Goal: Task Accomplishment & Management: Manage account settings

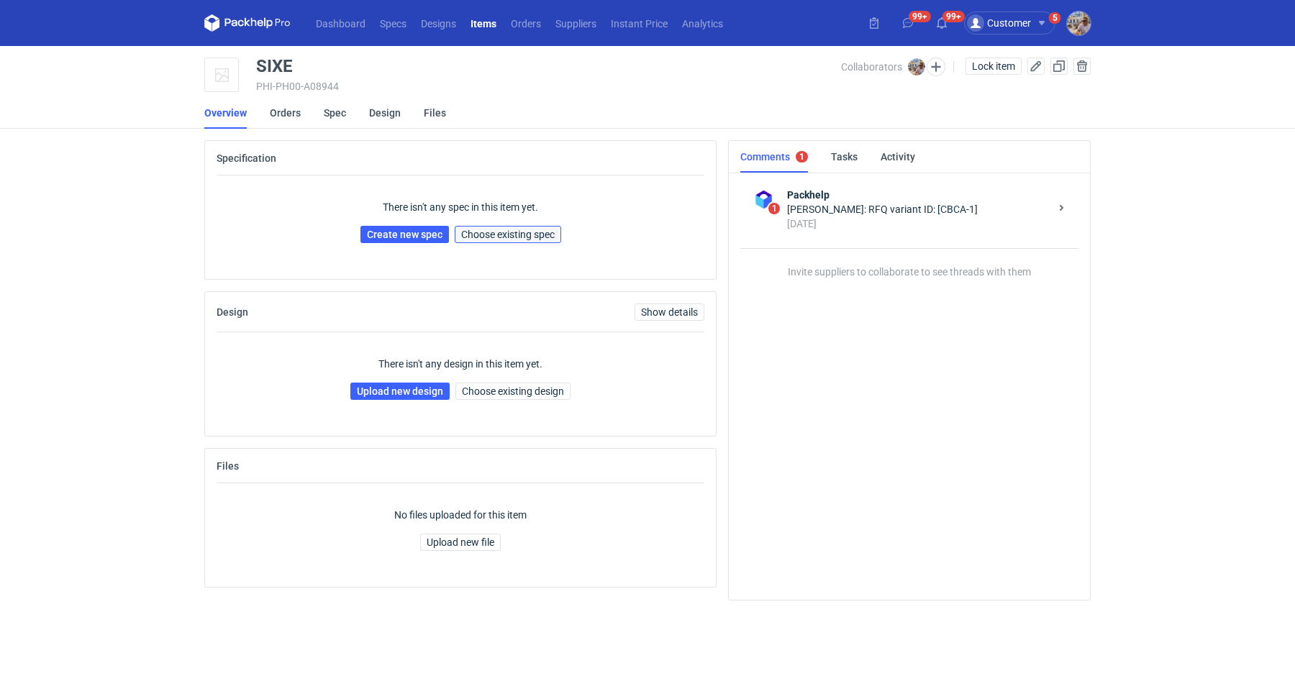
click at [506, 232] on span "Choose existing spec" at bounding box center [508, 235] width 94 height 10
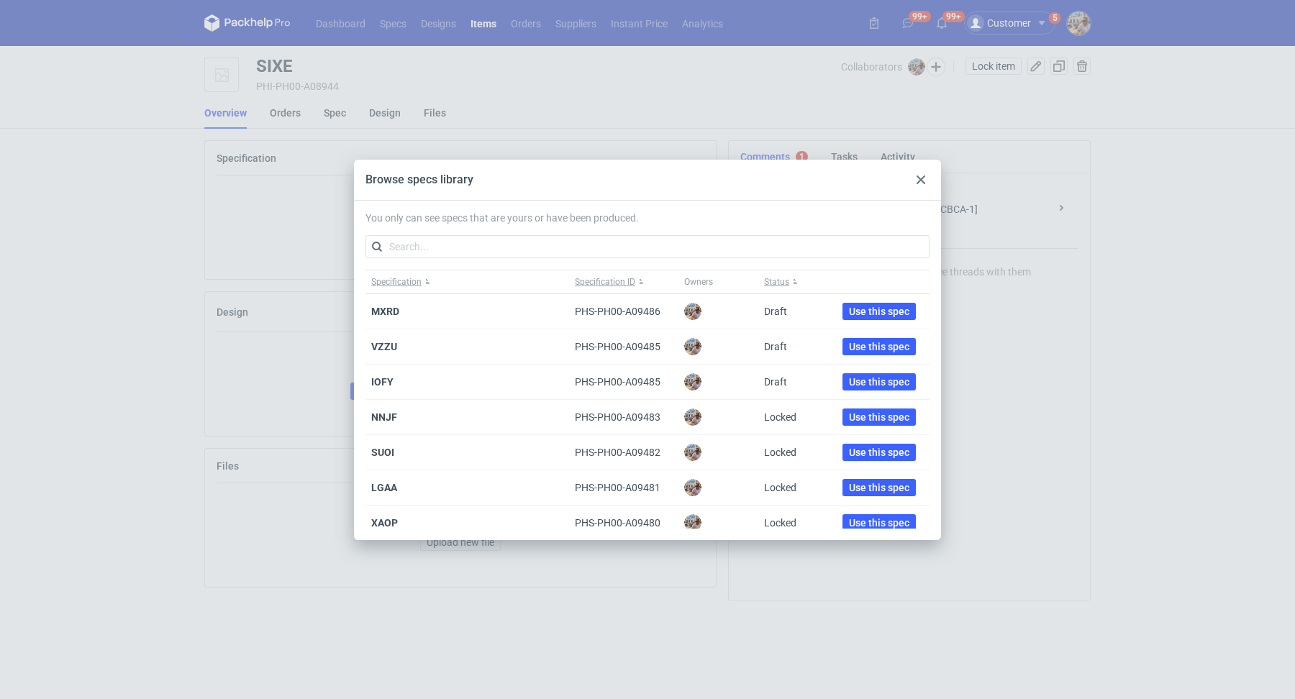
click at [915, 178] on div at bounding box center [920, 179] width 17 height 17
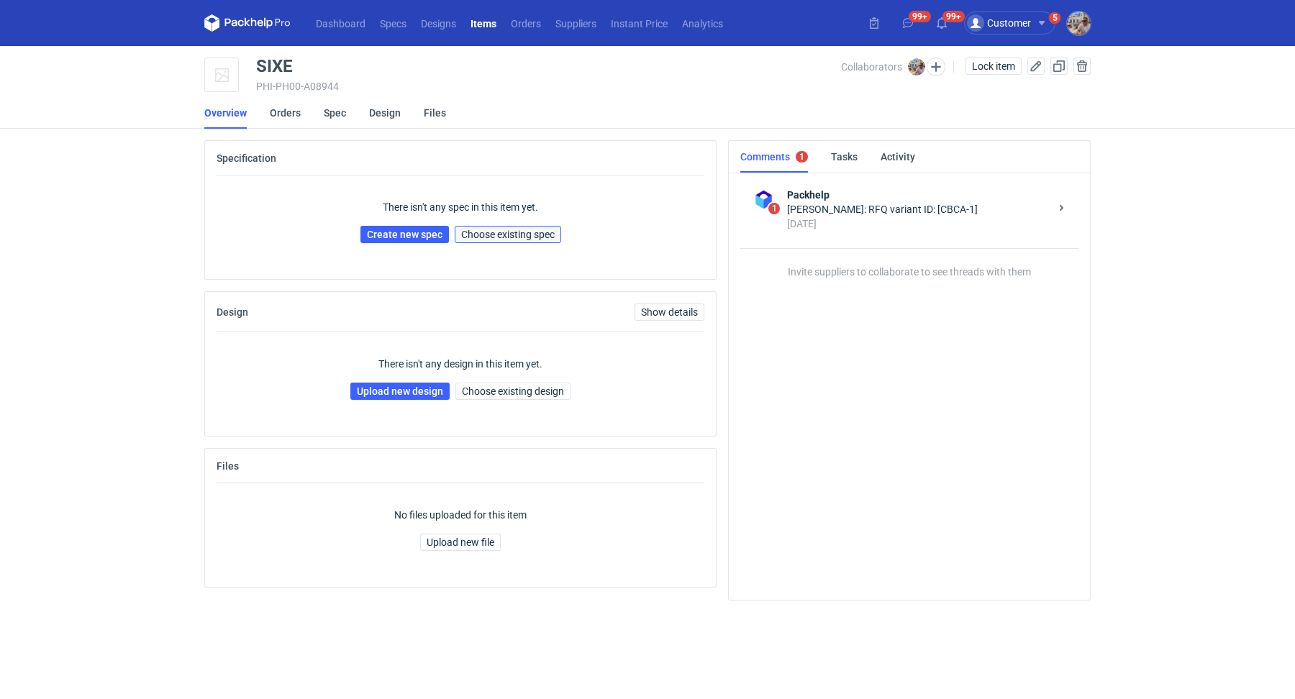
click at [505, 237] on span "Choose existing spec" at bounding box center [508, 235] width 94 height 10
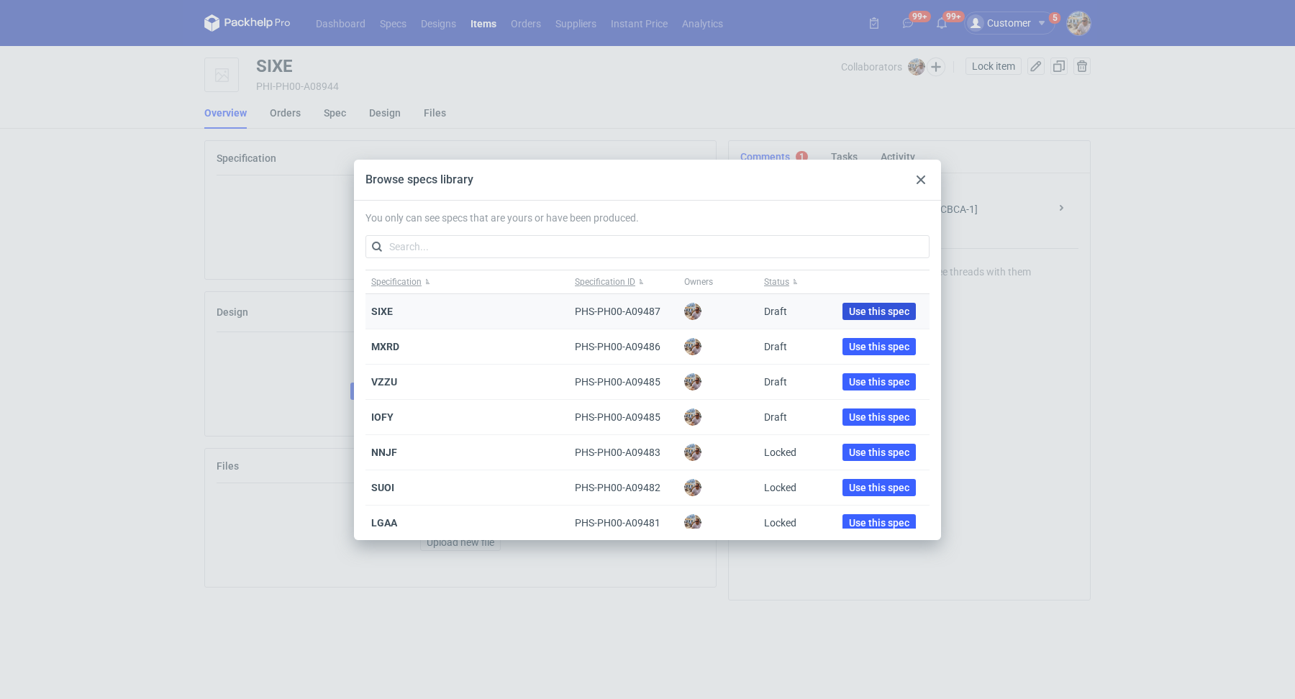
click at [851, 309] on span "Use this spec" at bounding box center [879, 311] width 60 height 10
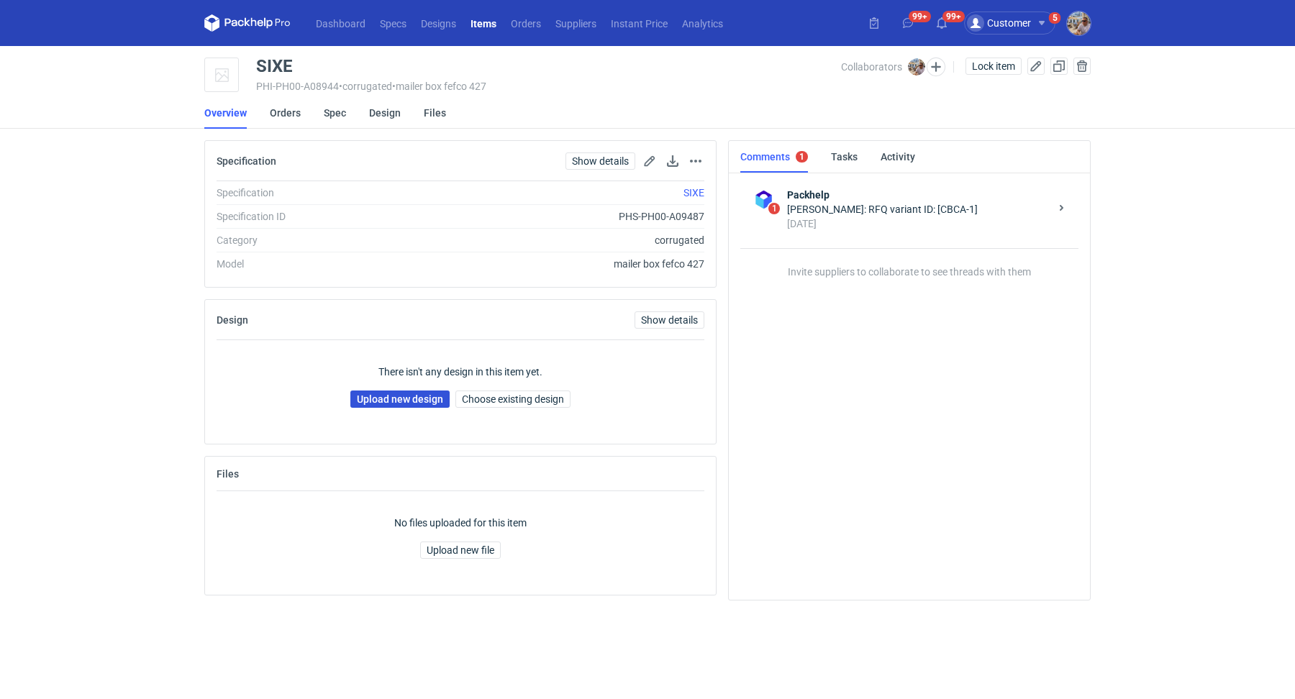
click at [409, 391] on link "Upload new design" at bounding box center [399, 399] width 99 height 17
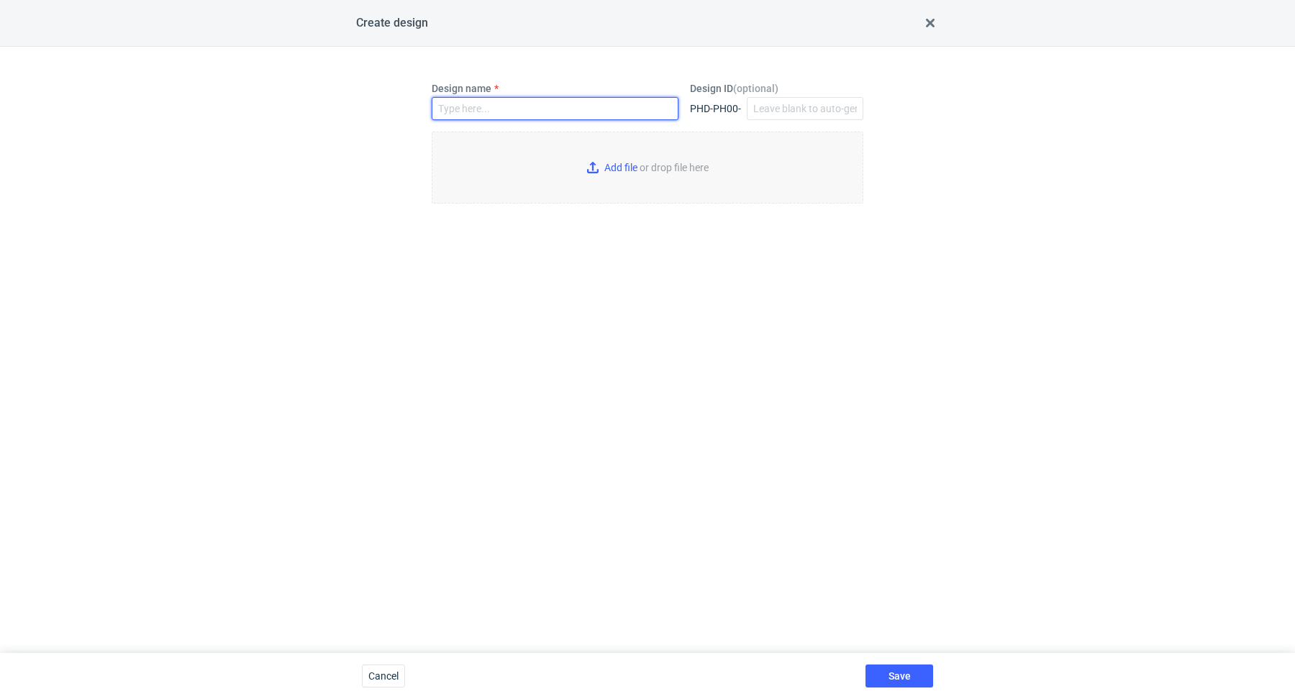
click at [506, 115] on input "Design name" at bounding box center [555, 108] width 247 height 23
paste input "SIXE"
type input "SIXE"
click at [596, 163] on input "Add file or drop file here" at bounding box center [648, 168] width 432 height 72
type input "C:\fakepath\adp__custom____SIXE__d0__oR612437550__inside.pdf"
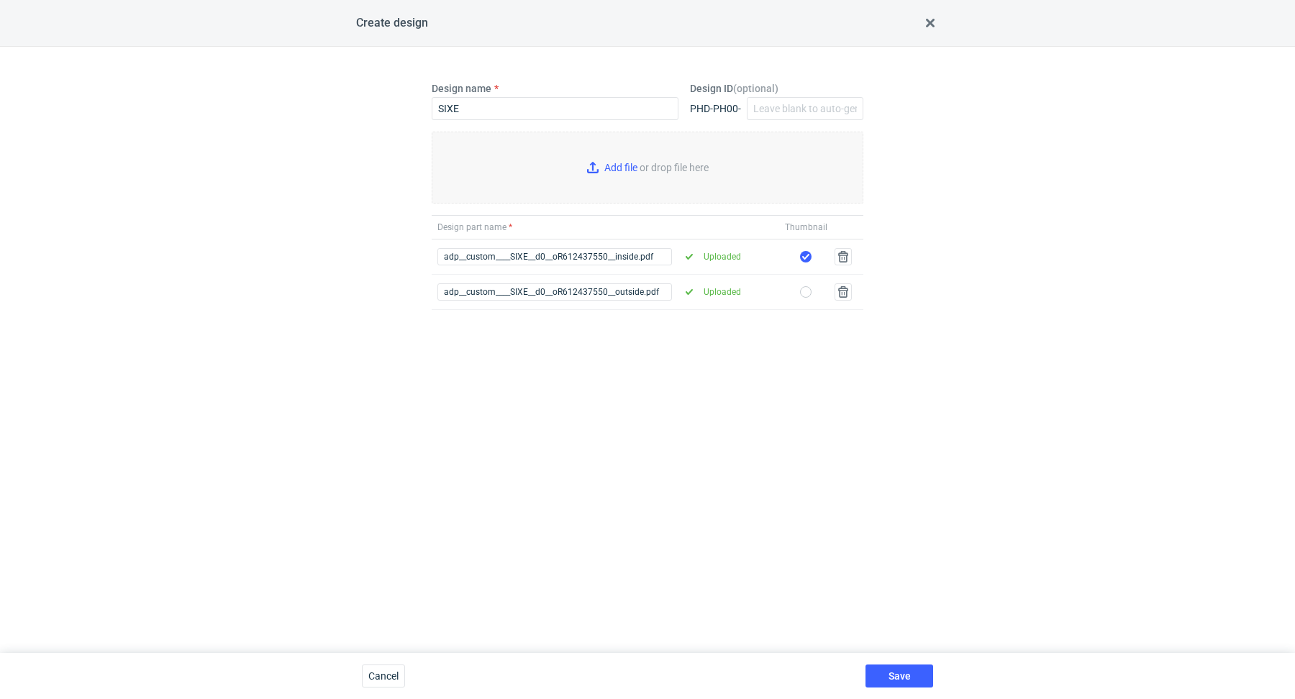
click at [809, 291] on input "checkbox" at bounding box center [806, 292] width 12 height 12
checkbox input "true"
checkbox input "false"
click at [908, 670] on button "Save" at bounding box center [899, 676] width 68 height 23
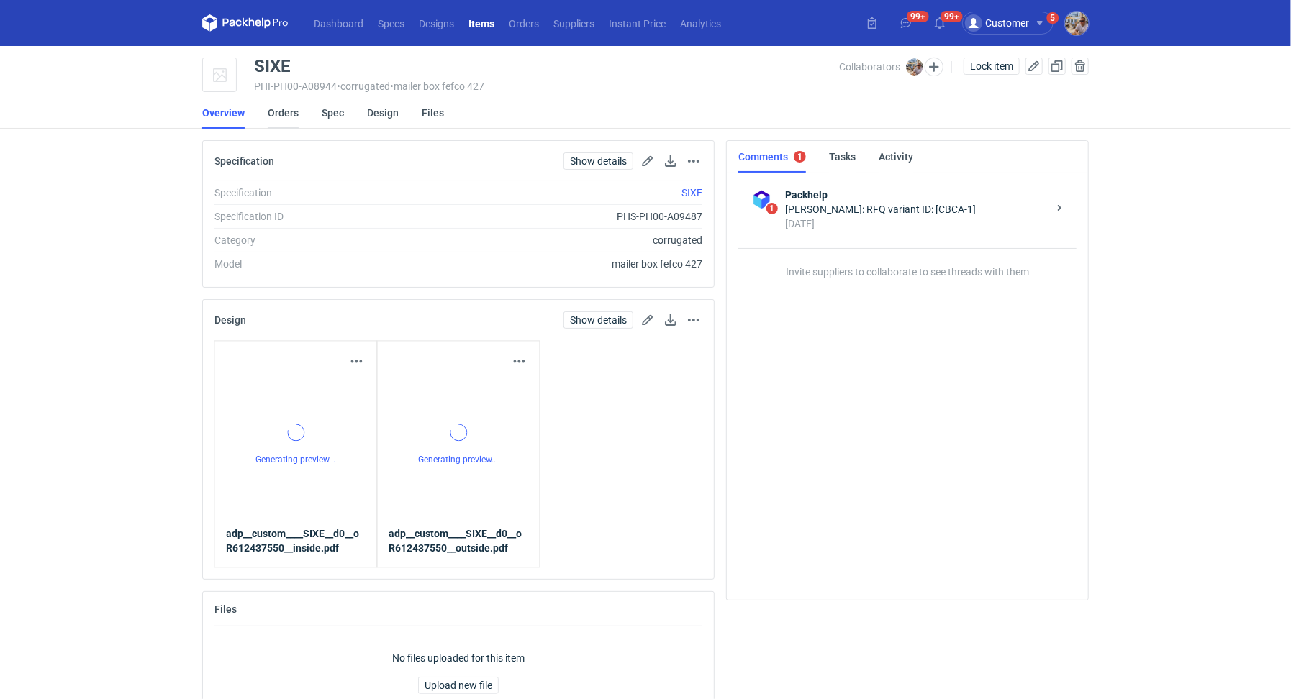
click at [283, 113] on link "Orders" at bounding box center [283, 113] width 31 height 32
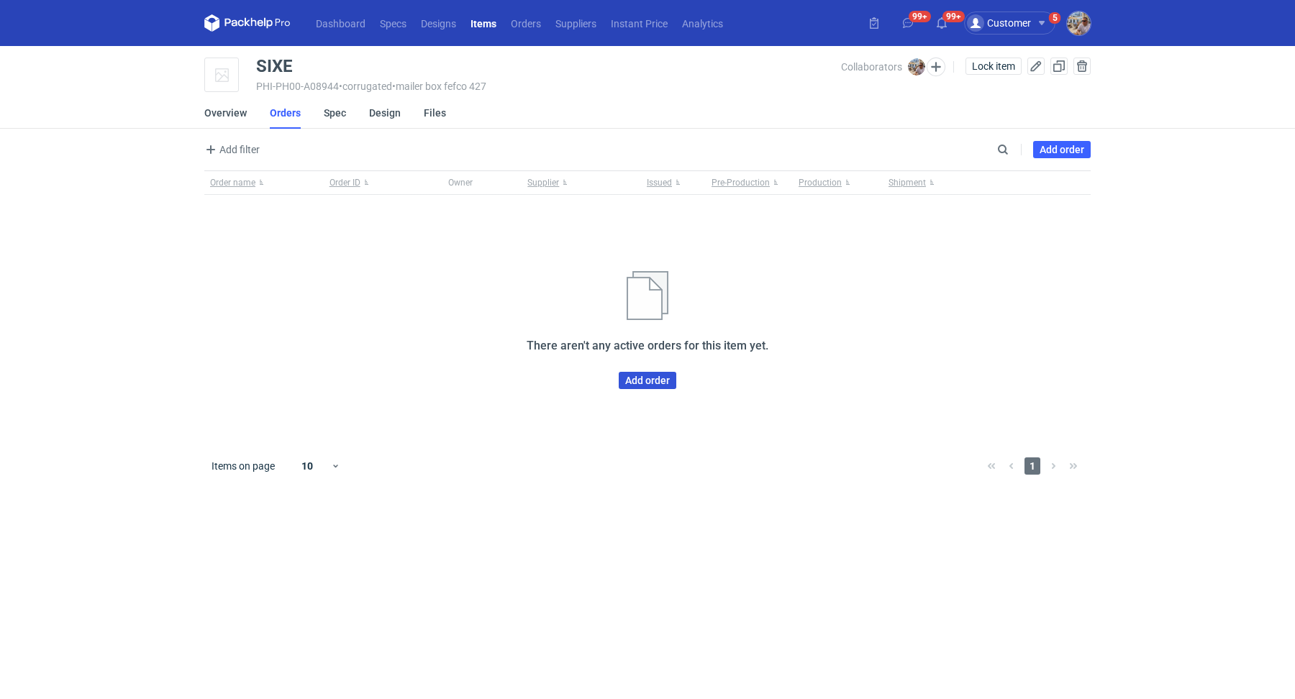
click at [645, 382] on link "Add order" at bounding box center [648, 380] width 58 height 17
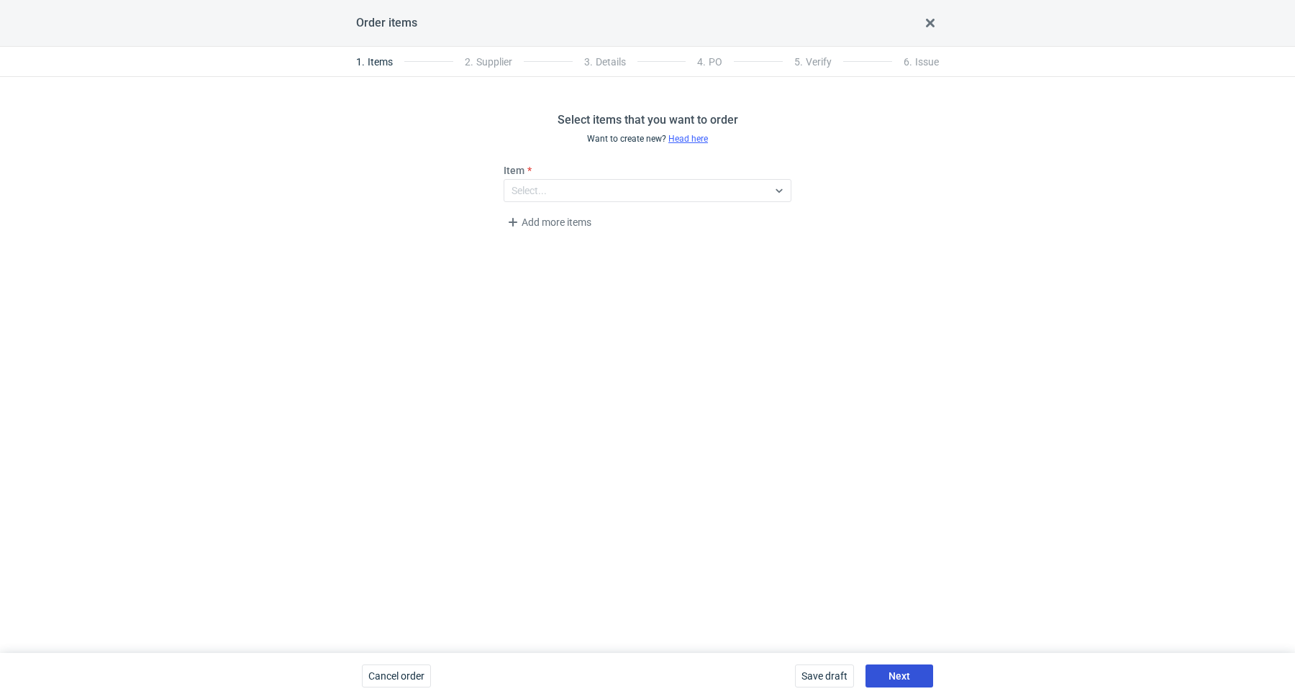
click at [919, 675] on button "Next" at bounding box center [899, 676] width 68 height 23
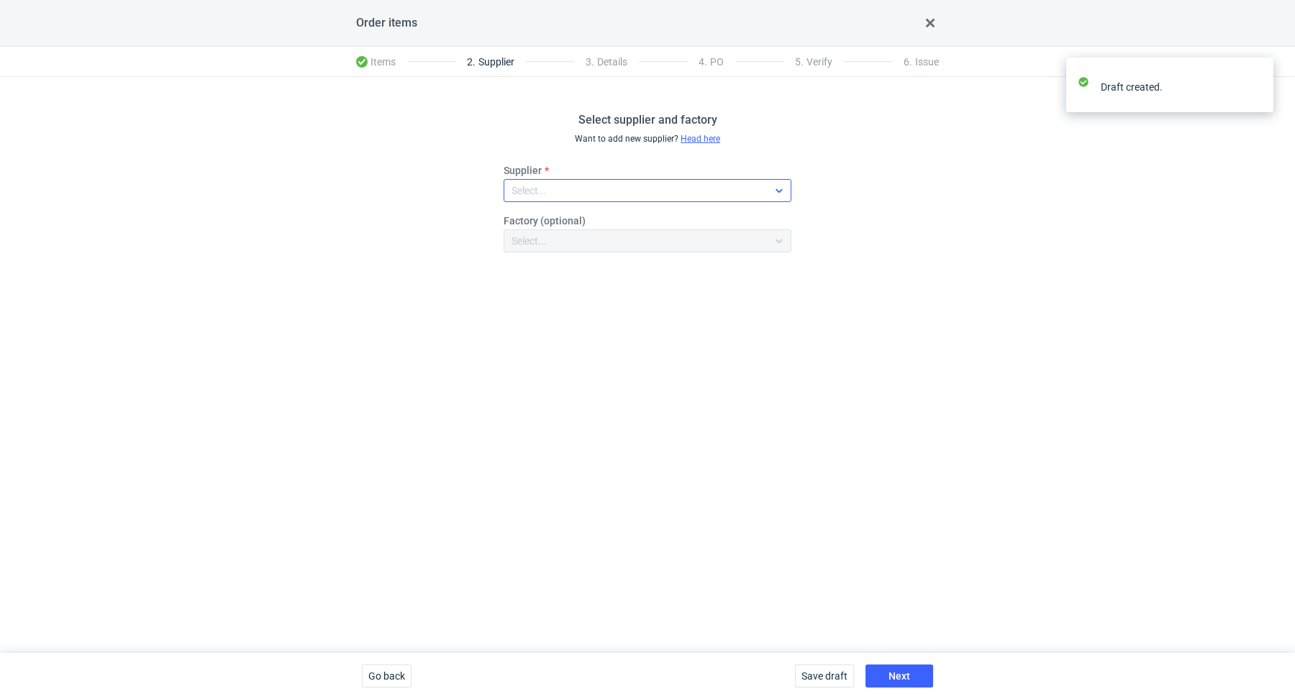
click at [644, 184] on div "Select..." at bounding box center [635, 191] width 263 height 20
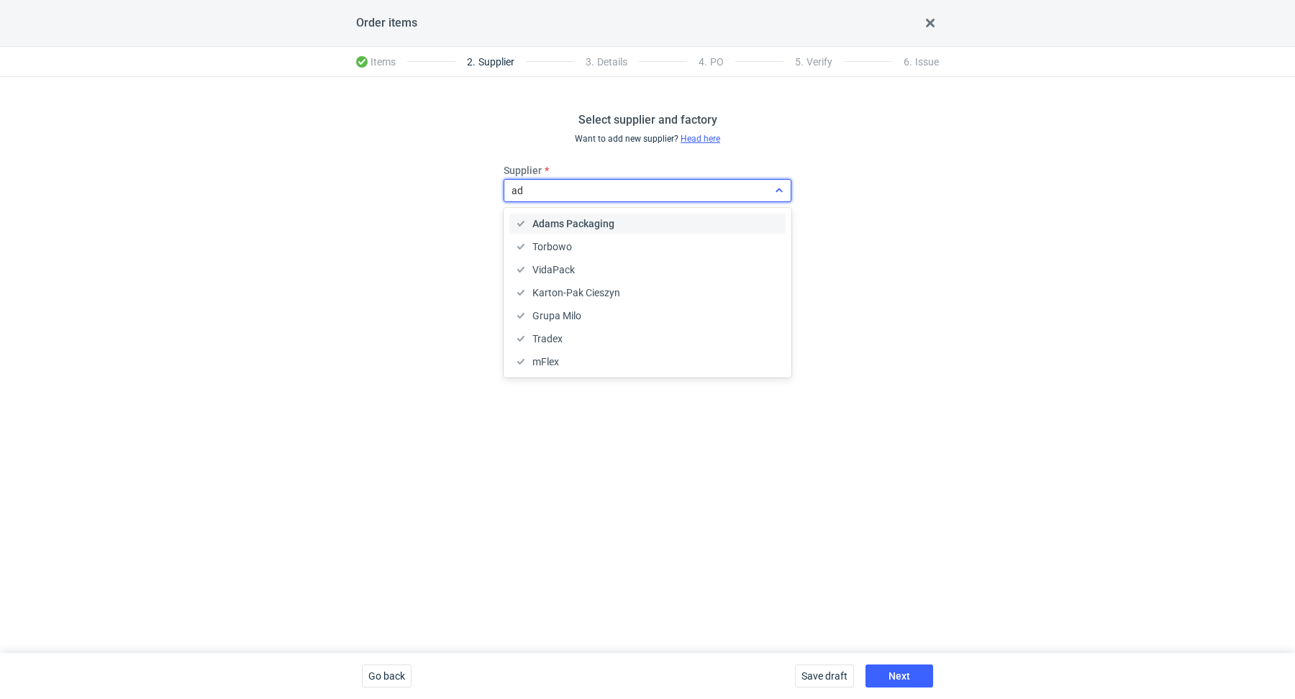
type input "ada"
click at [612, 214] on div "Adams Packaging" at bounding box center [647, 224] width 276 height 20
click at [766, 460] on div "Select supplier and factory Want to add new supplier? Head here Supplier option…" at bounding box center [647, 365] width 1295 height 576
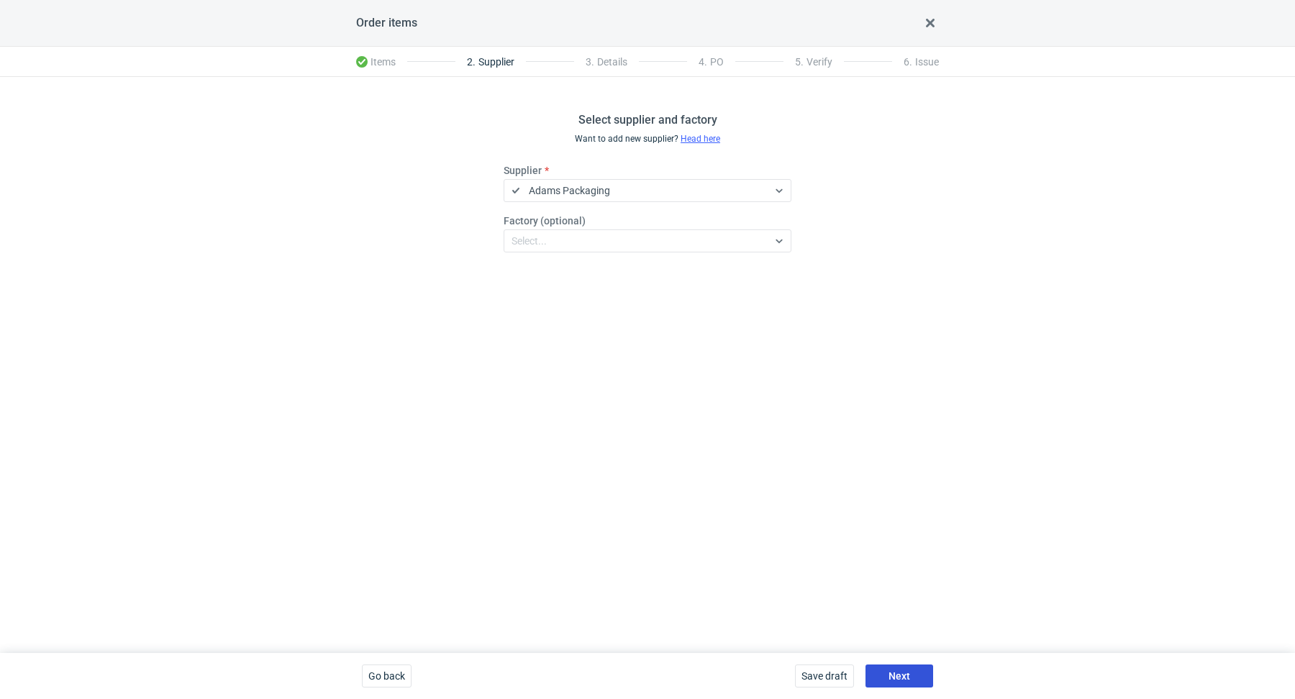
click at [921, 683] on button "Next" at bounding box center [899, 676] width 68 height 23
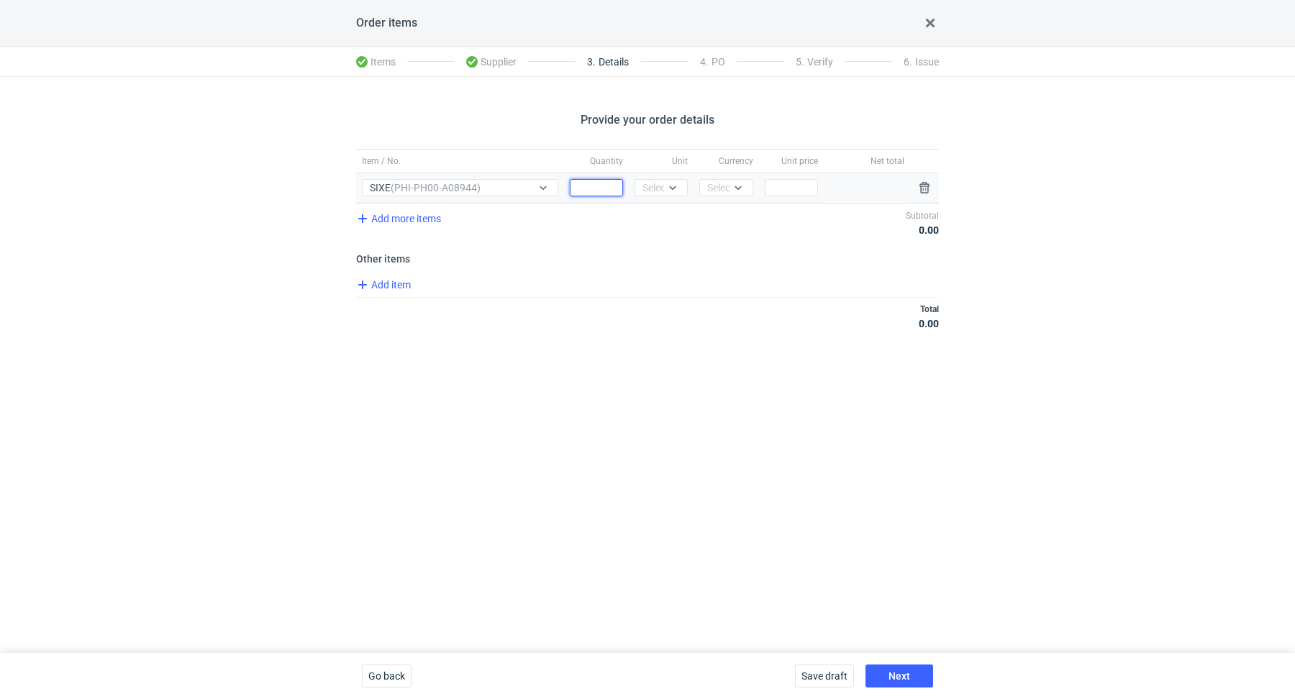
click at [606, 190] on input "Quantity" at bounding box center [596, 187] width 53 height 17
paste input "20000"
type input "20000"
click at [680, 189] on div at bounding box center [672, 188] width 17 height 12
click at [669, 222] on div "pcs" at bounding box center [661, 217] width 30 height 14
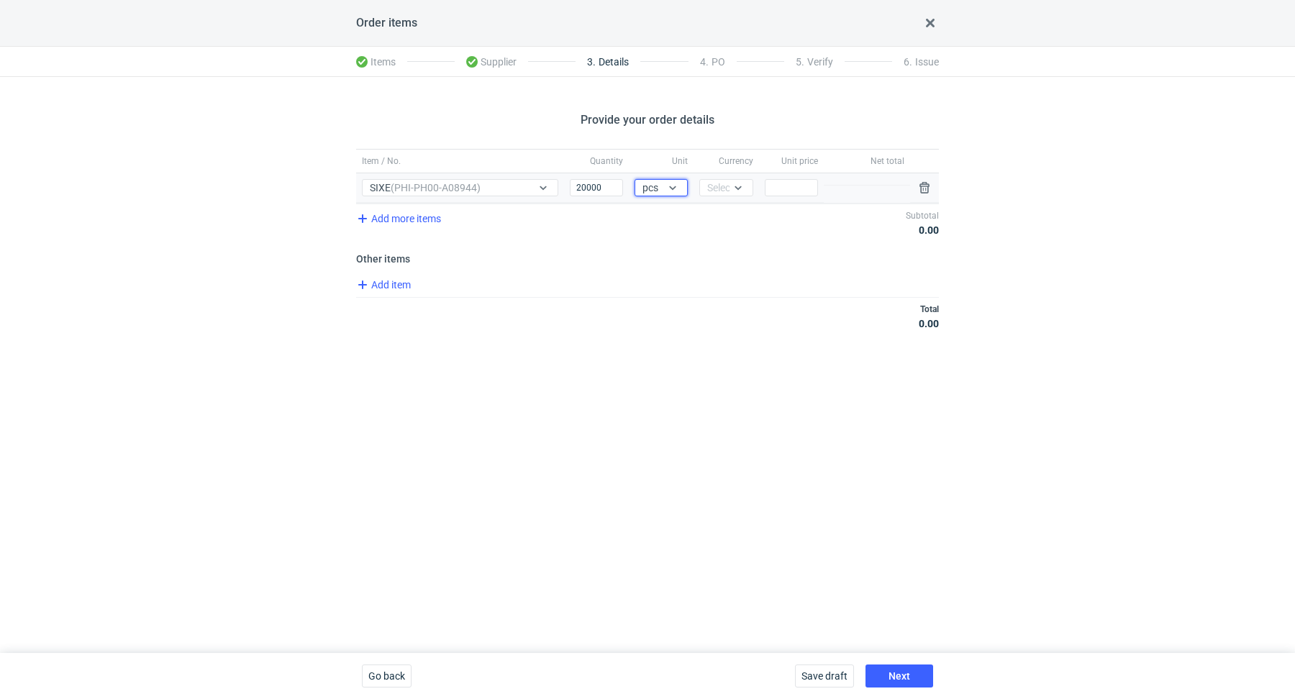
click at [755, 182] on div "Currency Select..." at bounding box center [726, 187] width 65 height 29
click at [740, 183] on icon at bounding box center [738, 188] width 12 height 12
click at [737, 218] on div "PLN" at bounding box center [726, 217] width 30 height 14
click at [762, 230] on div "Add more items Subtotal 0.00" at bounding box center [647, 223] width 583 height 38
click at [772, 188] on input "Price" at bounding box center [791, 187] width 53 height 17
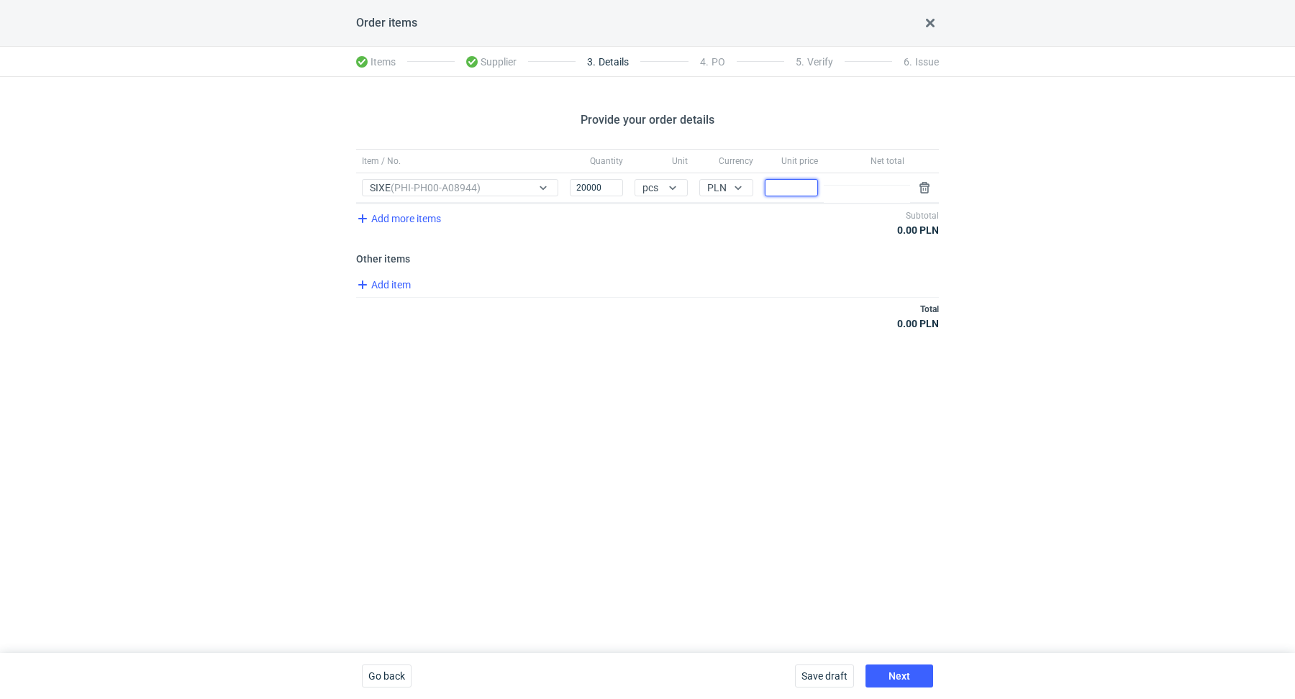
paste input "0.74"
type input "0.74"
click at [720, 269] on div "Item / No. Quantity Unit Currency Unit price Net total Item / No. SIXE (PHI-PH0…" at bounding box center [647, 248] width 583 height 198
click at [392, 289] on span "Add item" at bounding box center [383, 284] width 58 height 17
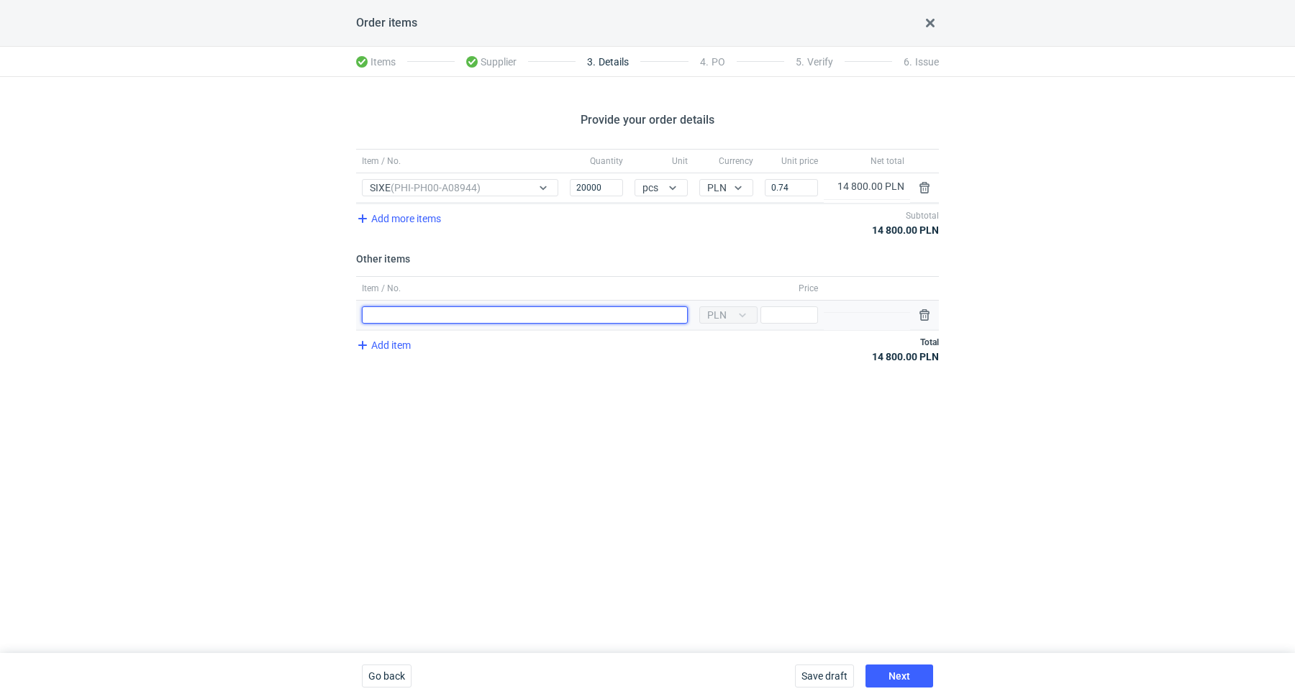
click at [439, 311] on input "Item / No." at bounding box center [525, 314] width 326 height 17
type input "Polimer"
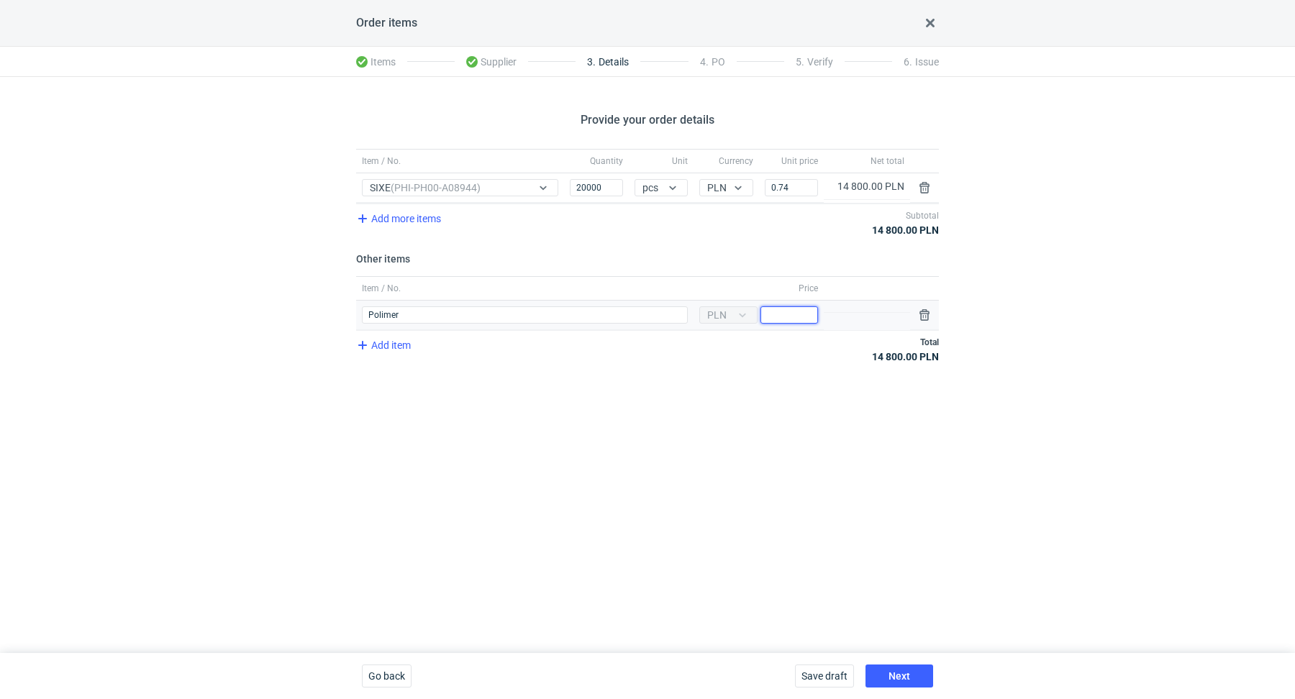
click at [772, 316] on input "Price" at bounding box center [789, 314] width 58 height 17
type input "2600"
click at [790, 429] on div "Provide your order details Item / No. Quantity Unit Currency Unit price Net tot…" at bounding box center [647, 365] width 1295 height 576
click at [897, 686] on button "Next" at bounding box center [899, 676] width 68 height 23
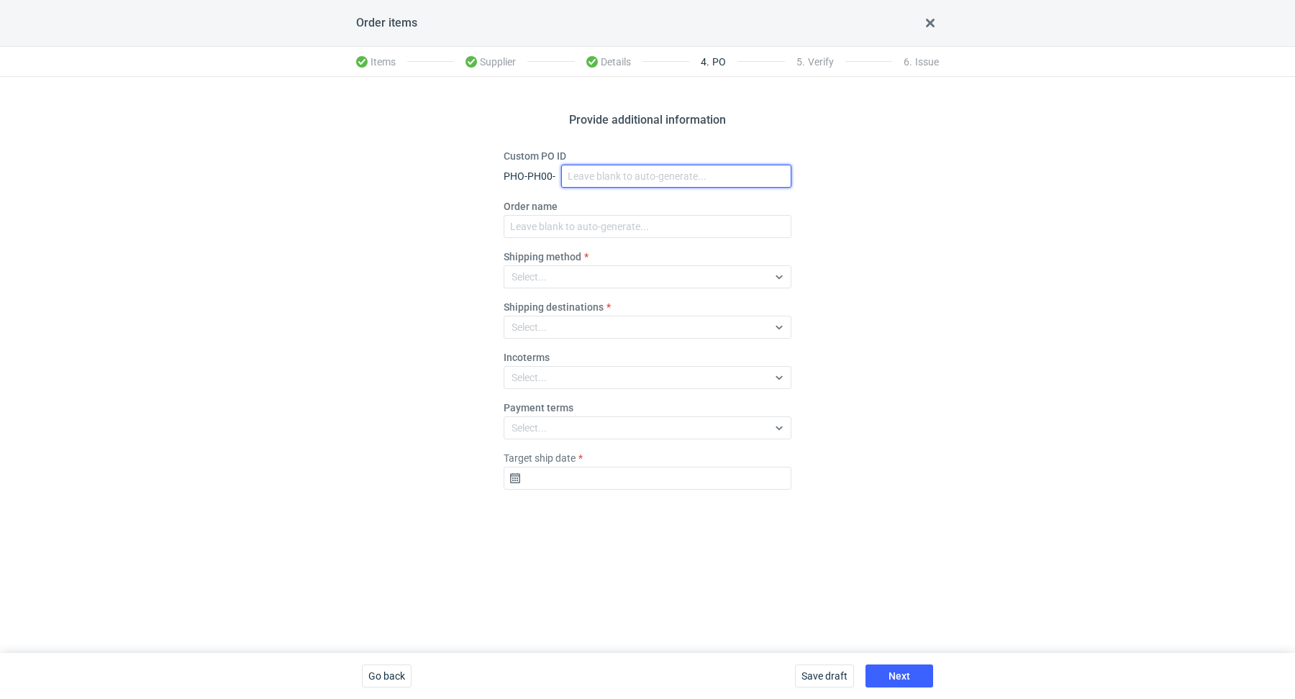
click at [619, 178] on input "Custom PO ID" at bounding box center [676, 176] width 230 height 23
paste input "R612437550"
paste input "SIXE"
drag, startPoint x: 669, startPoint y: 171, endPoint x: 547, endPoint y: 145, distance: 125.2
click at [547, 145] on div "Provide additional information Custom PO ID PHO-PH00- R612437550_SIXE Order nam…" at bounding box center [647, 365] width 1295 height 576
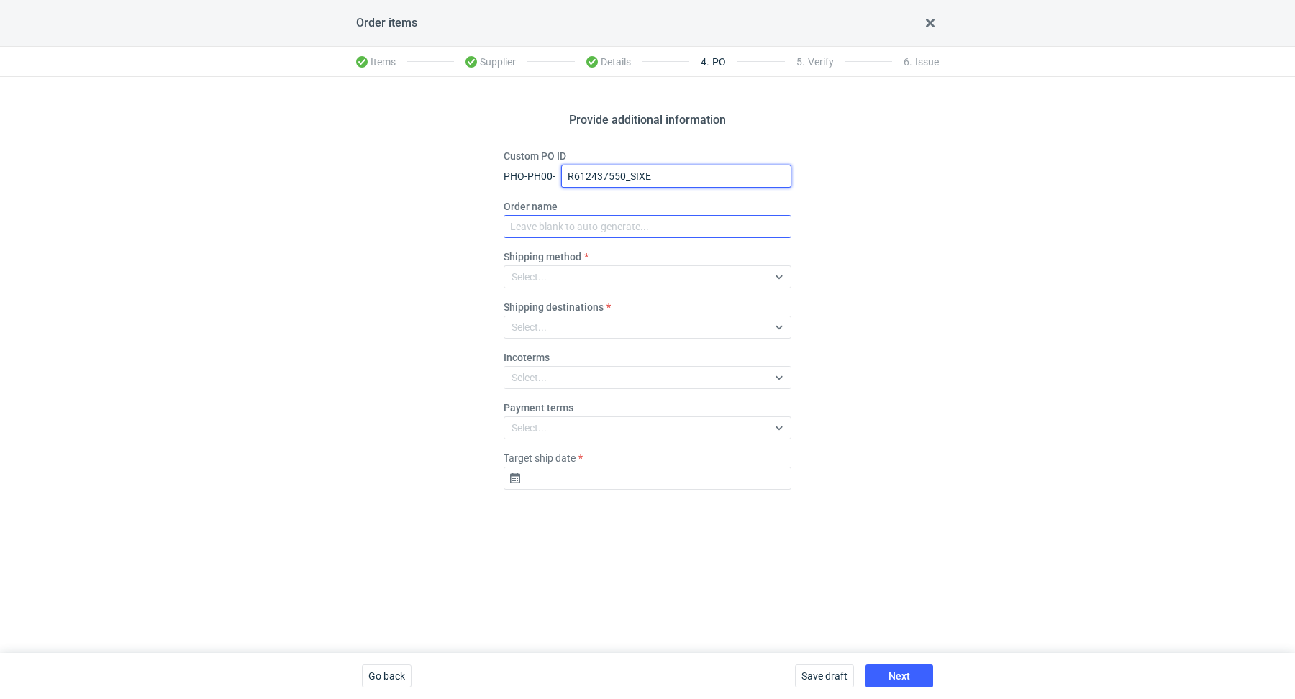
type input "R612437550_SIXE"
click at [552, 220] on input "Order name" at bounding box center [648, 226] width 288 height 23
paste input "R612437550_SIXE"
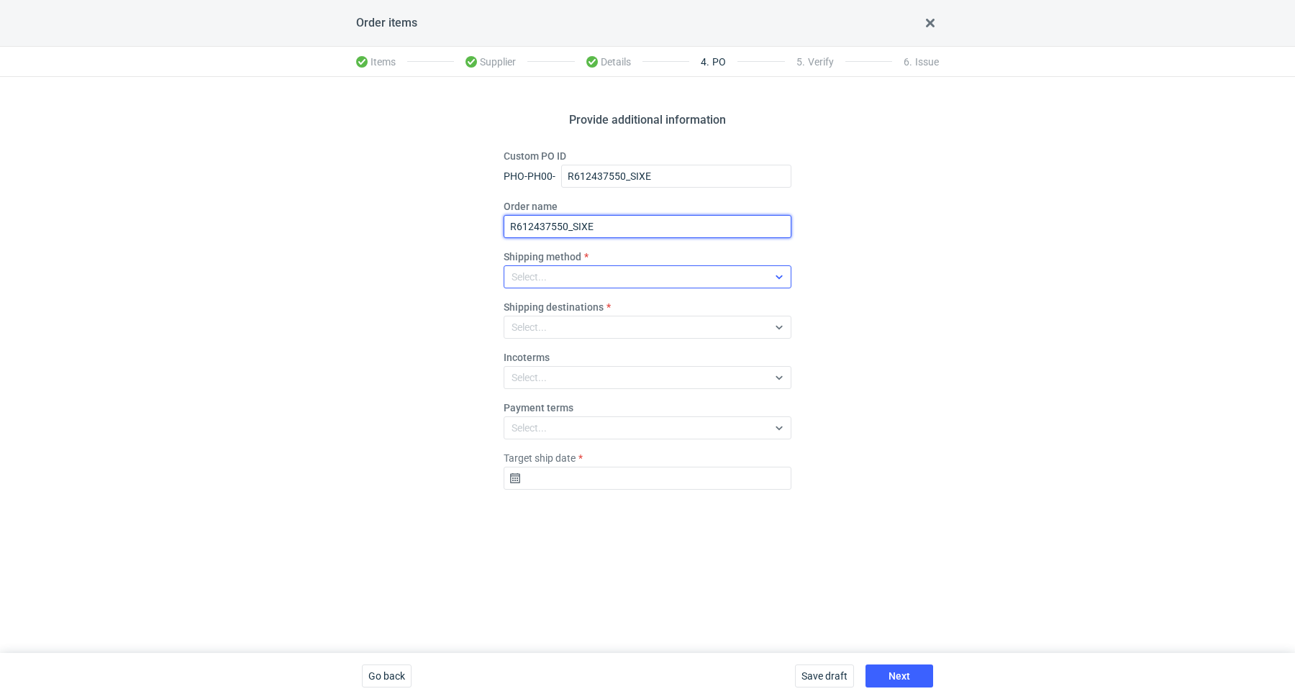
type input "R612437550_SIXE"
click at [545, 277] on div "Select..." at bounding box center [529, 277] width 35 height 14
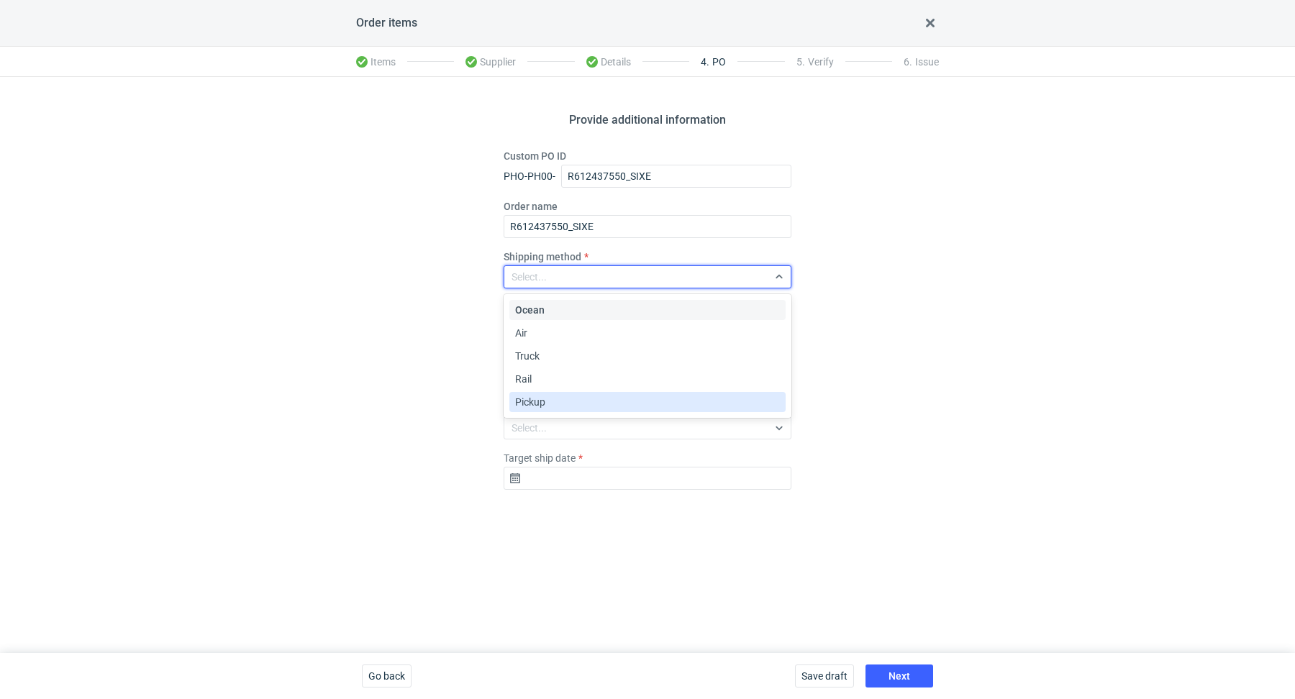
click at [560, 399] on div "Pickup" at bounding box center [647, 402] width 265 height 14
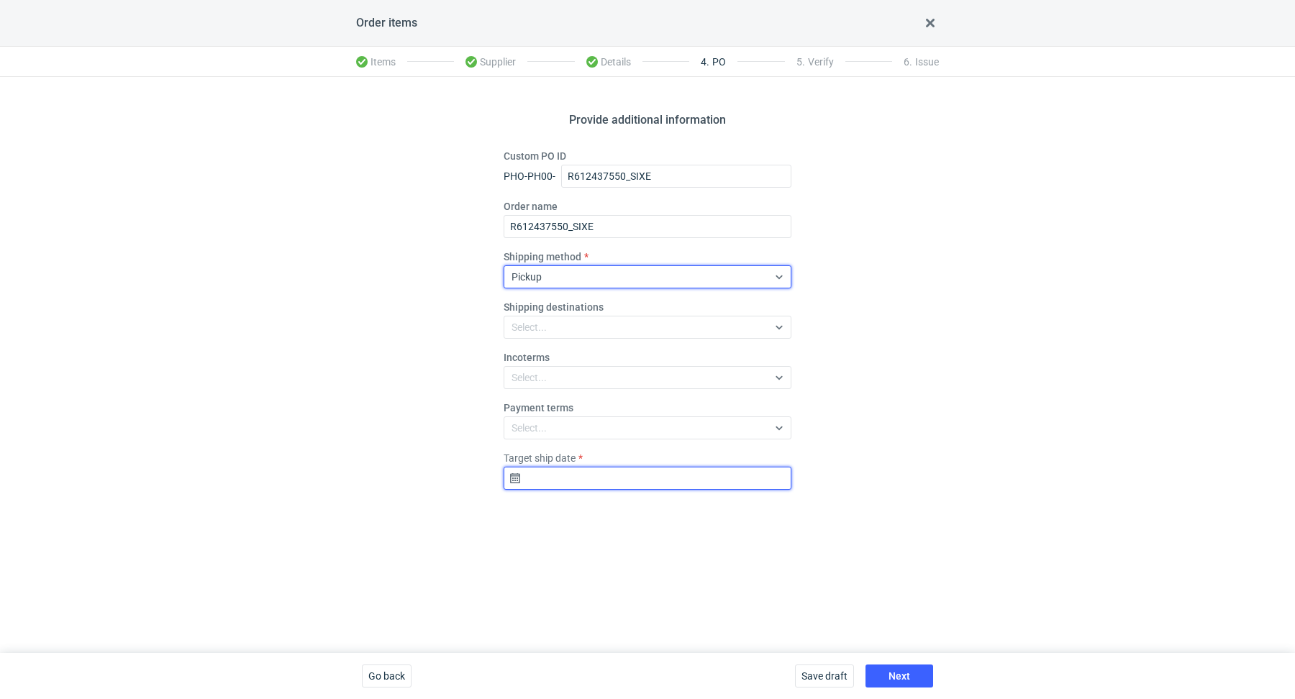
click at [674, 481] on input "Target ship date" at bounding box center [648, 478] width 288 height 23
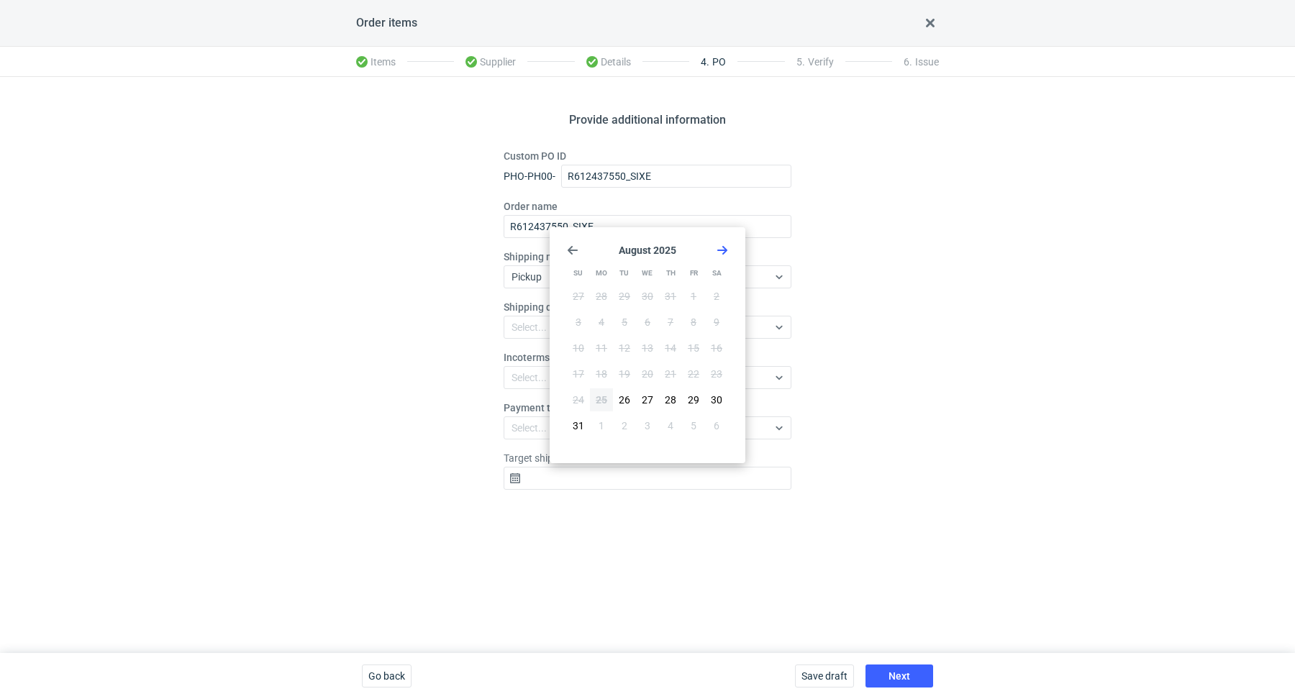
click at [724, 247] on icon "Go forward 1 month" at bounding box center [723, 251] width 12 height 12
click at [599, 319] on span "8" at bounding box center [602, 322] width 6 height 14
type input "2025-09-08"
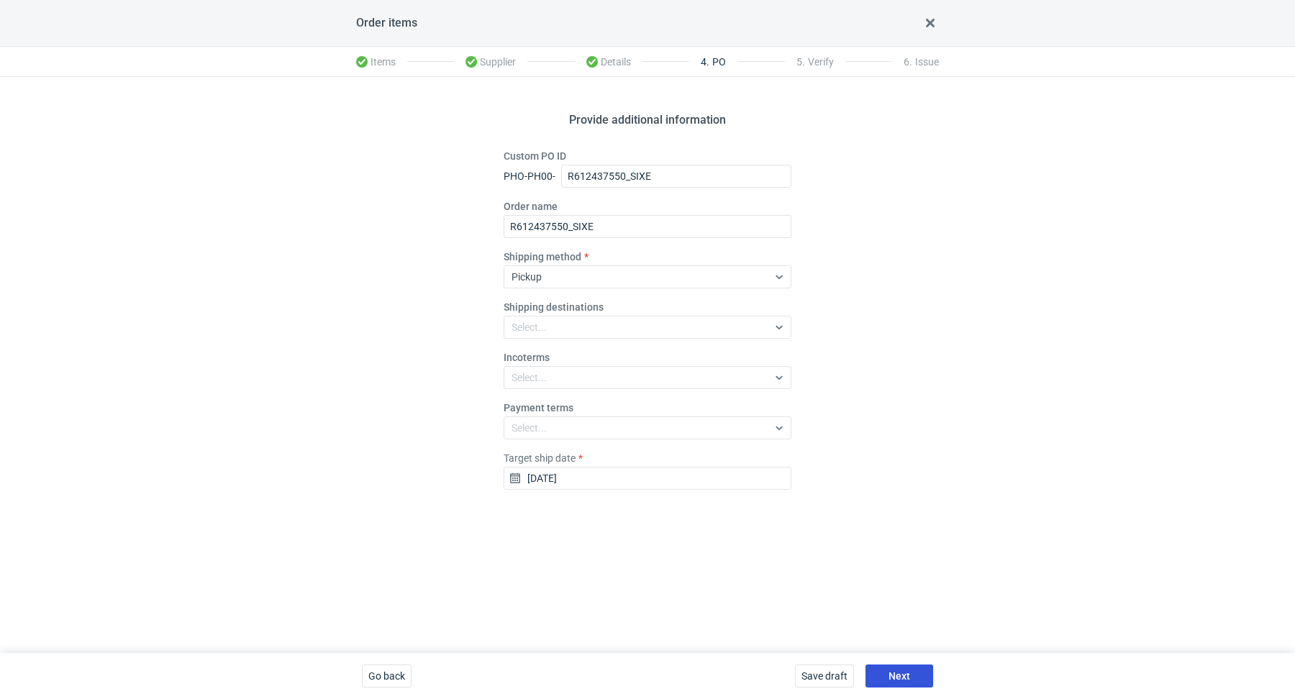
click at [918, 671] on button "Next" at bounding box center [899, 676] width 68 height 23
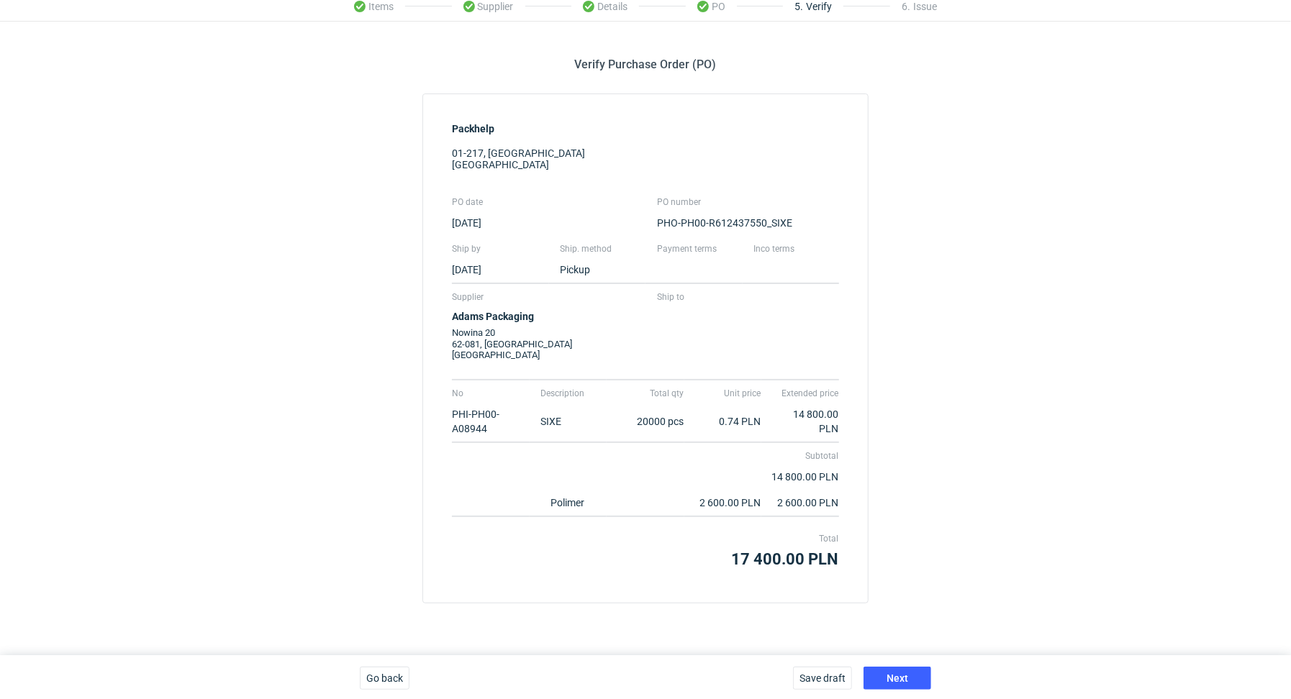
scroll to position [56, 0]
click at [896, 673] on span "Next" at bounding box center [897, 678] width 22 height 10
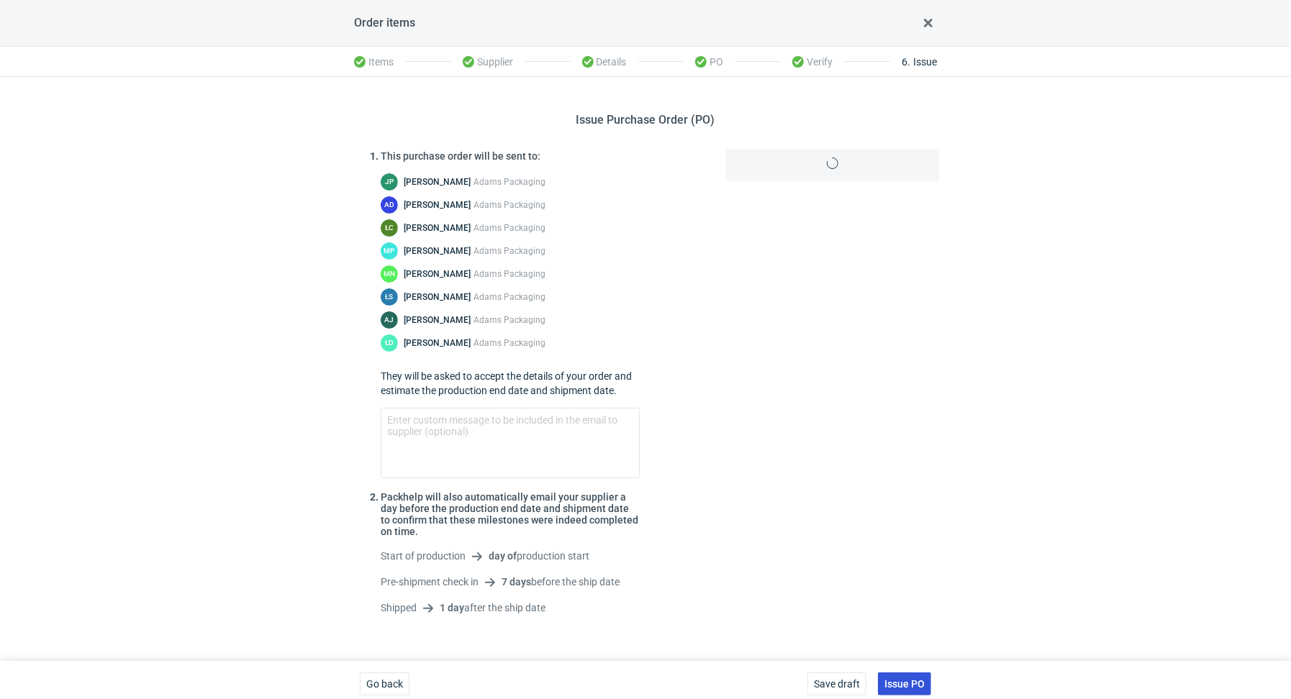
click at [901, 682] on span "Issue PO" at bounding box center [904, 684] width 40 height 10
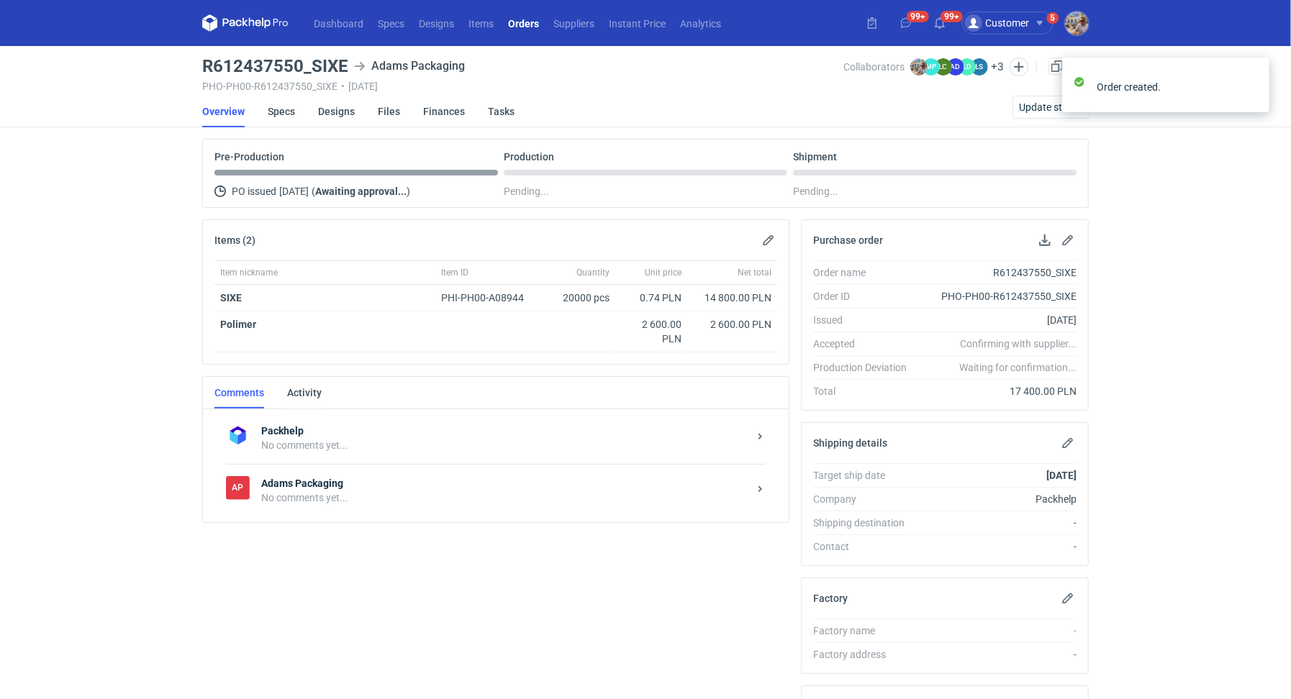
click at [306, 513] on div "AP Adams Packaging No comments yet..." at bounding box center [496, 490] width 540 height 53
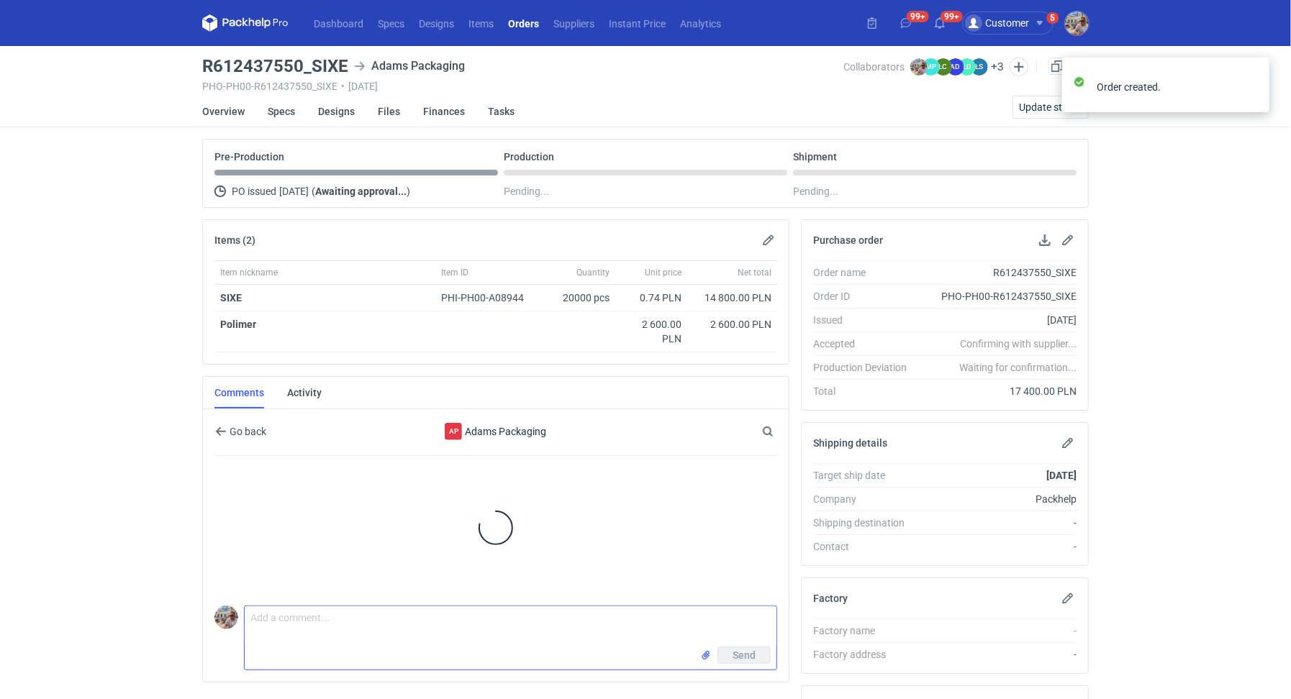
click at [324, 619] on textarea "Comment message" at bounding box center [511, 626] width 532 height 40
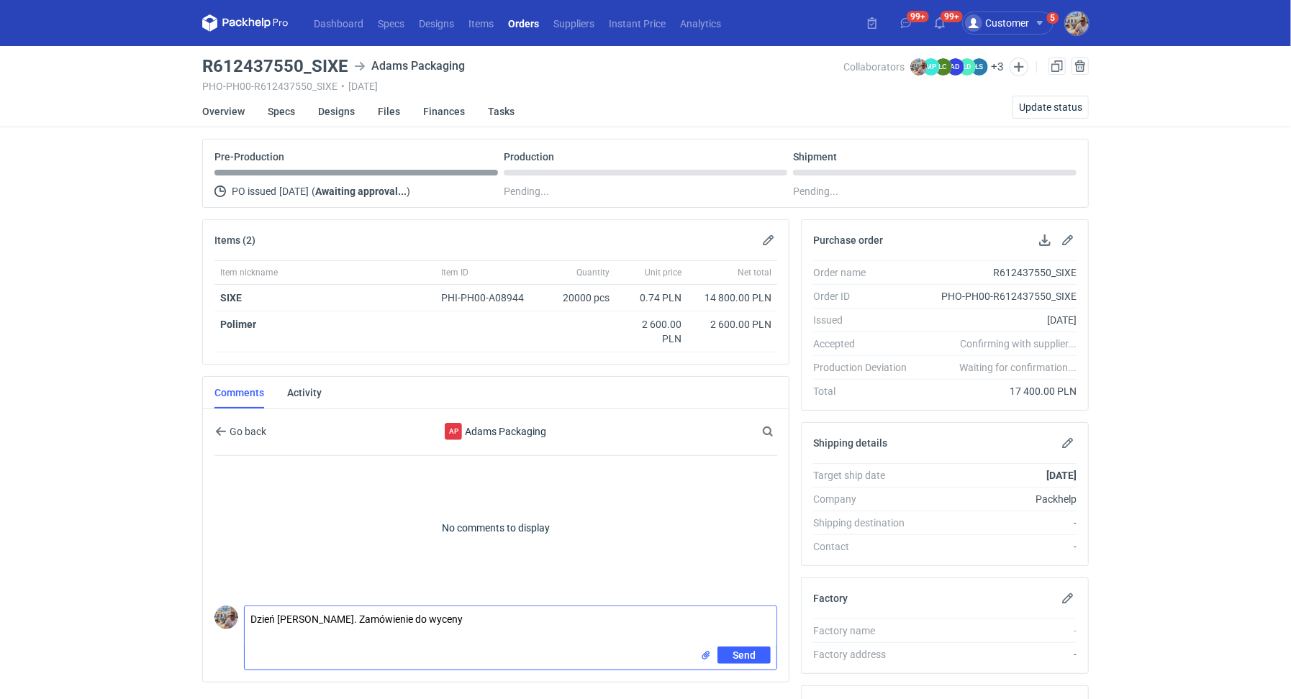
paste textarea "CBCA - 1"
paste textarea "Re-order R108433409_SWAZ ze zmianami w designie"
type textarea "Dzień dobry. Zamówienie do wyceny CBCA - 1. Re-order R108433409_SWAZ ze zmianam…"
click at [737, 652] on span "Send" at bounding box center [743, 655] width 23 height 10
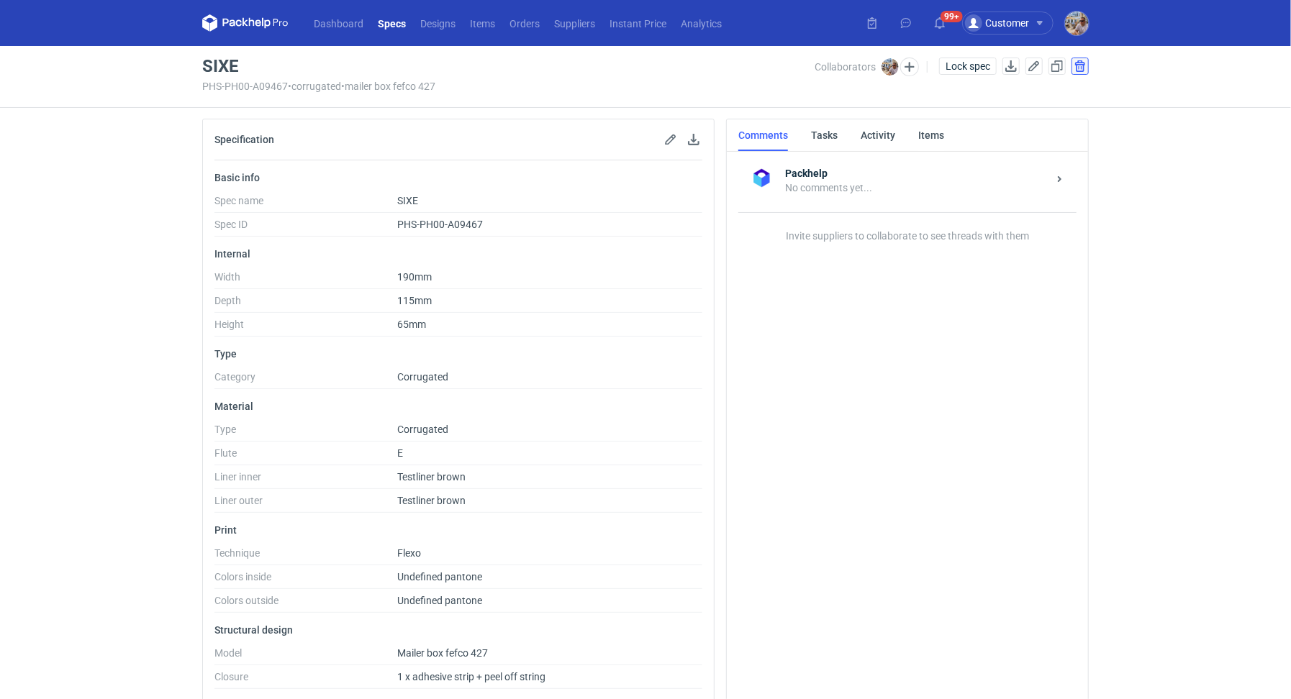
click at [1083, 63] on button "button" at bounding box center [1079, 66] width 17 height 17
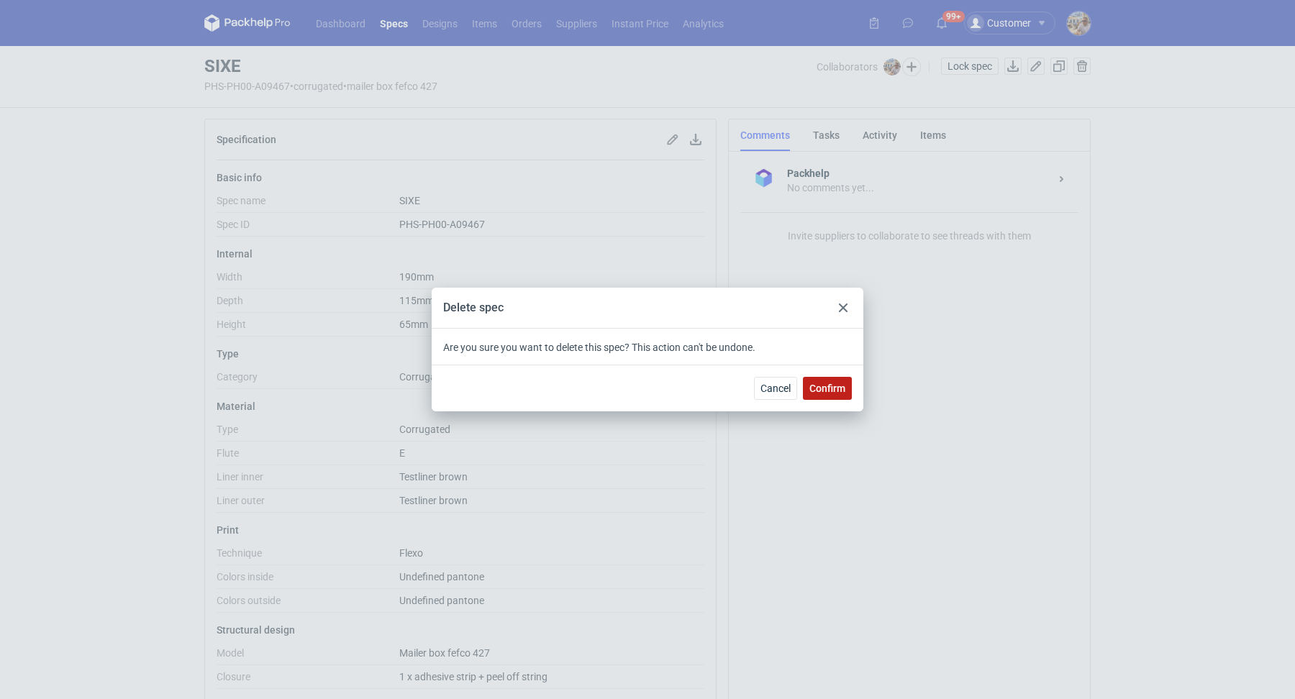
click at [832, 378] on button "Confirm" at bounding box center [827, 388] width 49 height 23
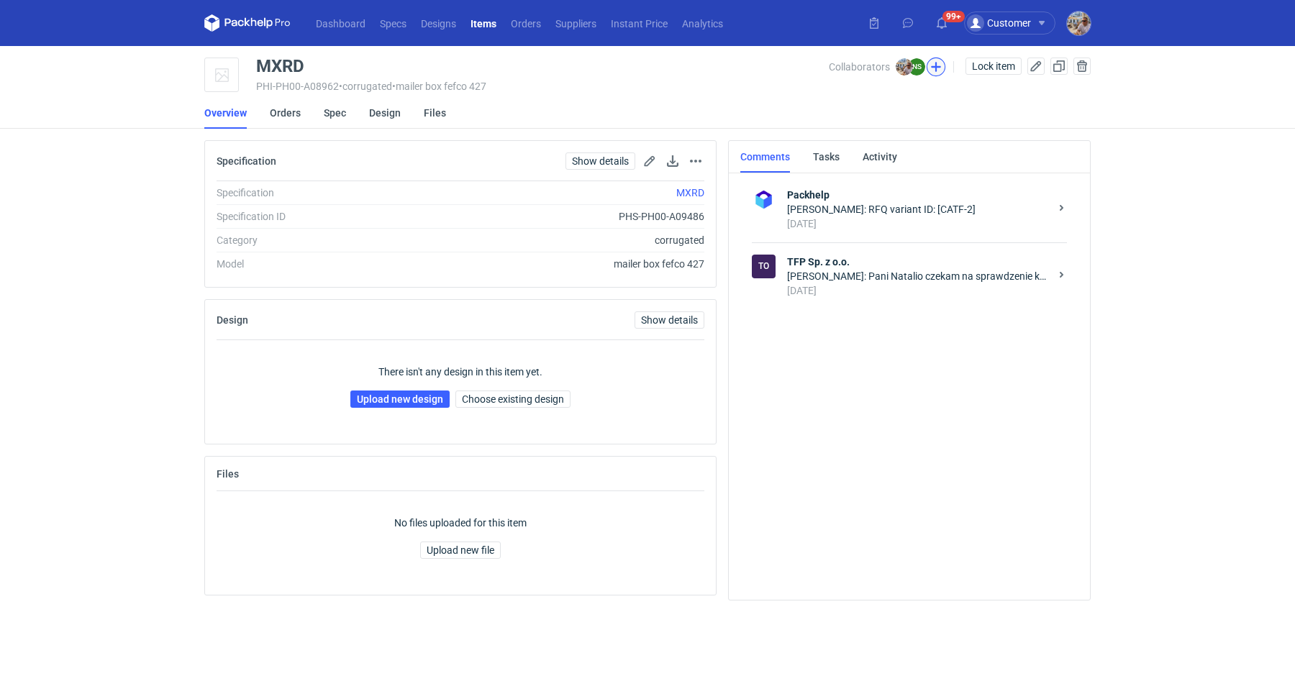
click at [941, 67] on button "button" at bounding box center [936, 67] width 19 height 19
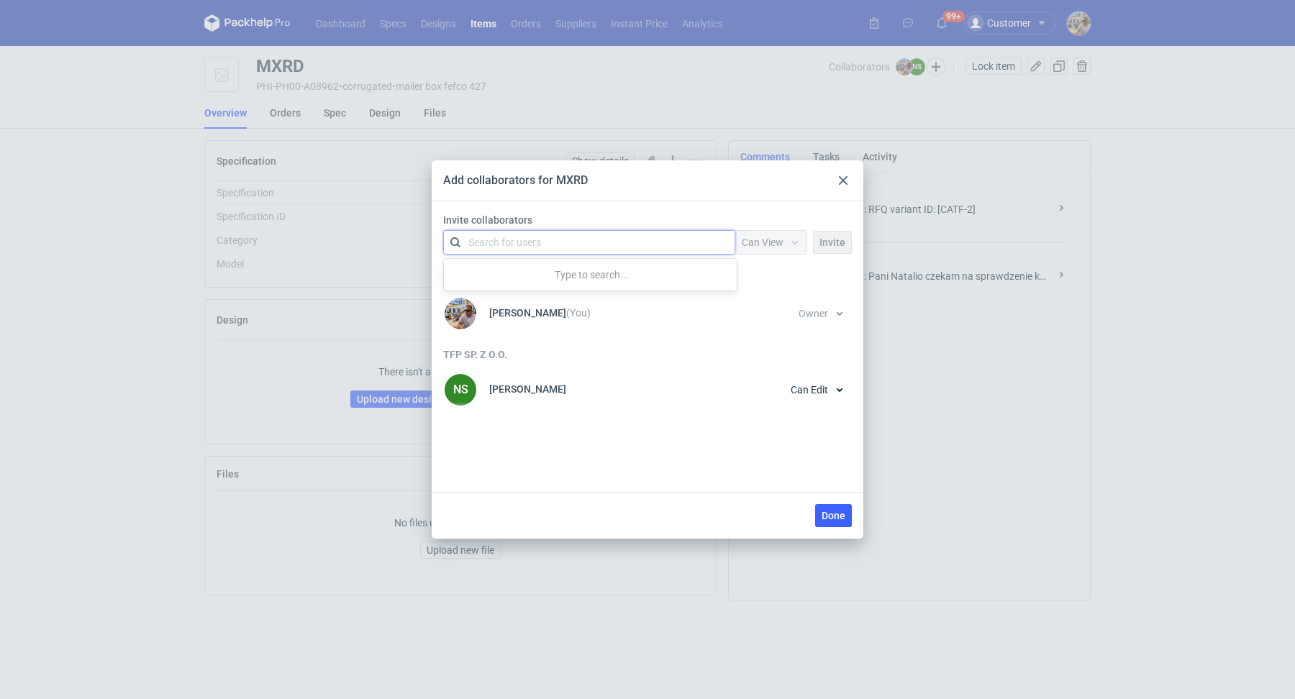
click at [519, 240] on div "Search for users" at bounding box center [504, 242] width 73 height 14
type input "TFP"
click at [562, 271] on div "Karolina Idkowiak • TFP Sp. z o.o." at bounding box center [550, 277] width 144 height 14
click at [755, 244] on span "Can View" at bounding box center [763, 243] width 42 height 12
click at [764, 293] on span "Can Edit" at bounding box center [766, 298] width 37 height 14
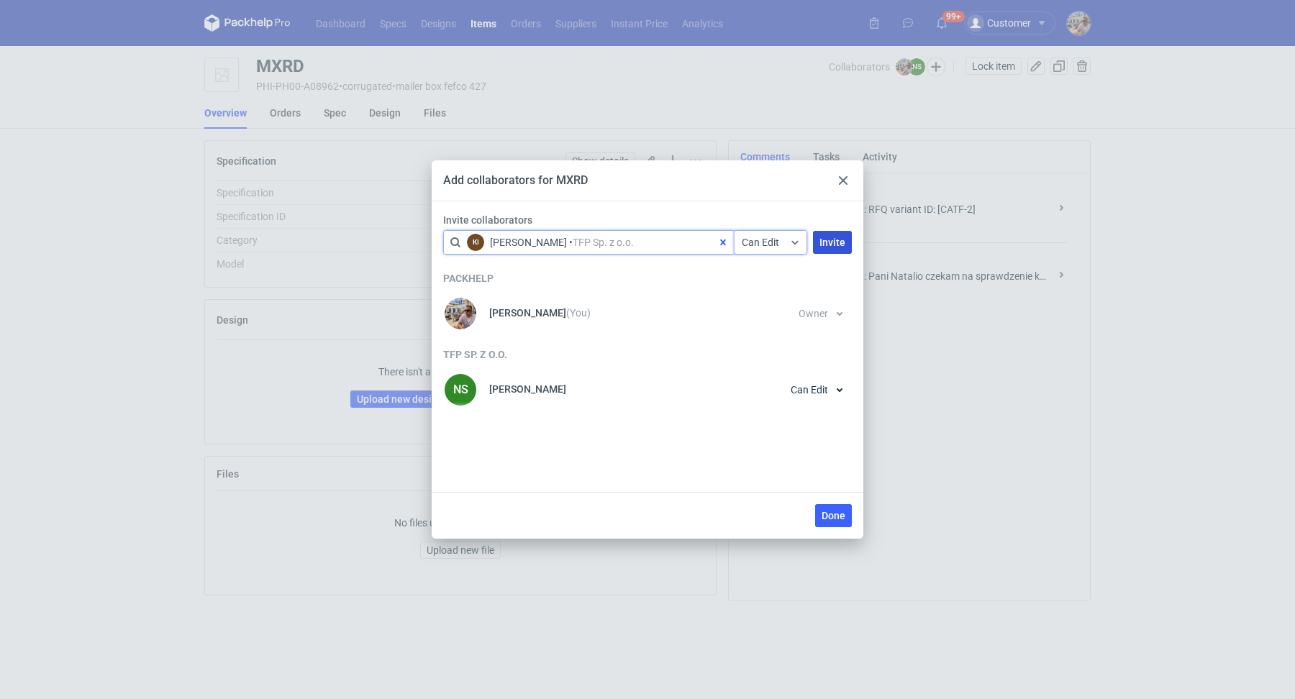
click at [829, 250] on button "Invite" at bounding box center [832, 242] width 39 height 23
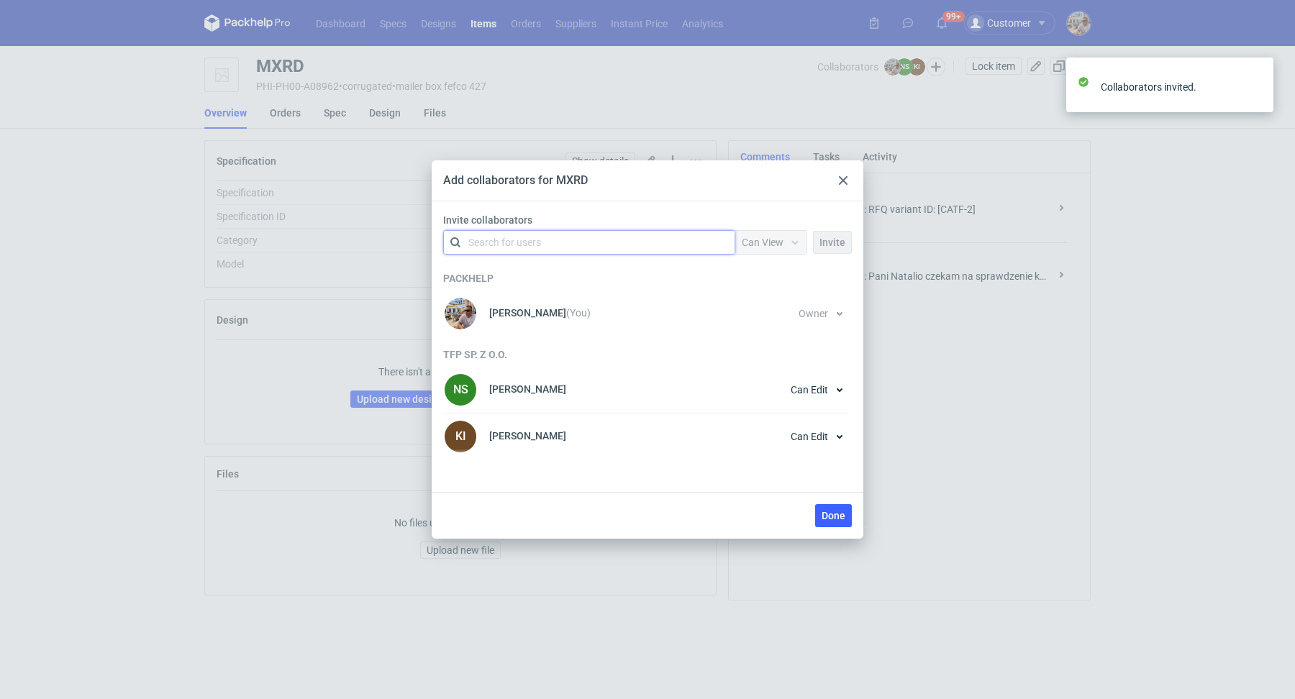
click at [571, 237] on div "Search for users" at bounding box center [586, 242] width 250 height 20
type input "TFP"
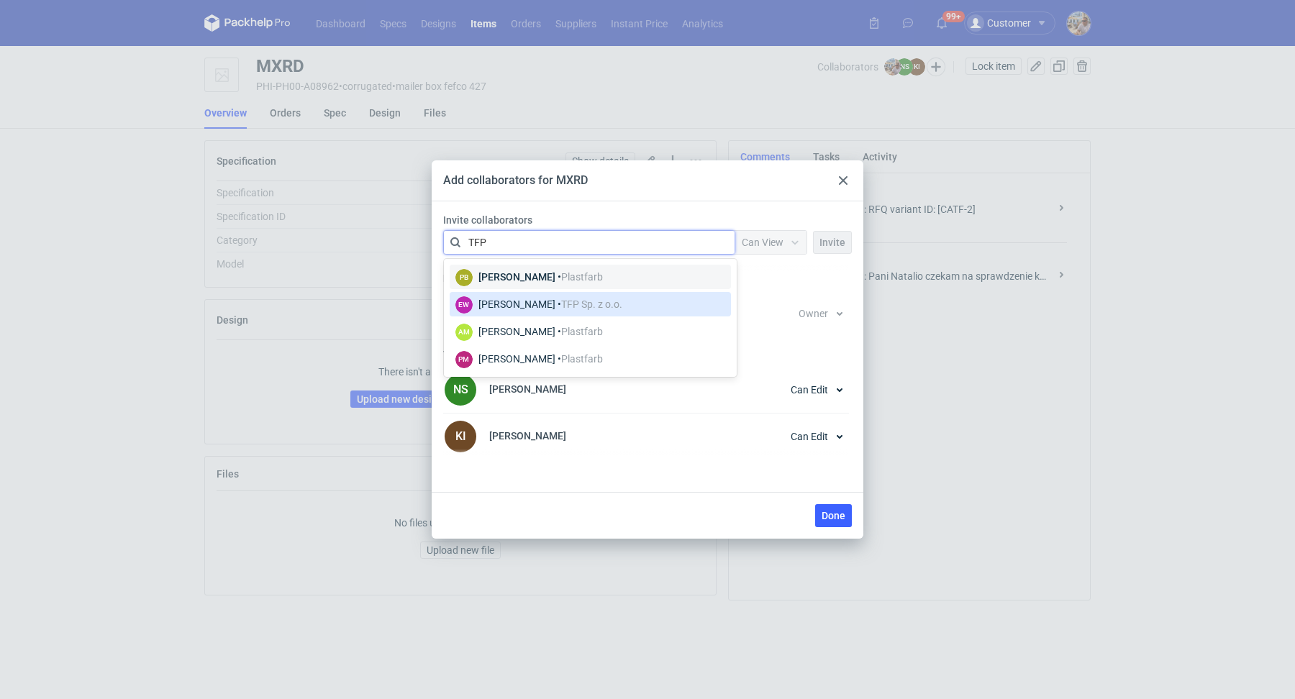
click at [614, 300] on span "TFP Sp. z o.o." at bounding box center [591, 305] width 61 height 12
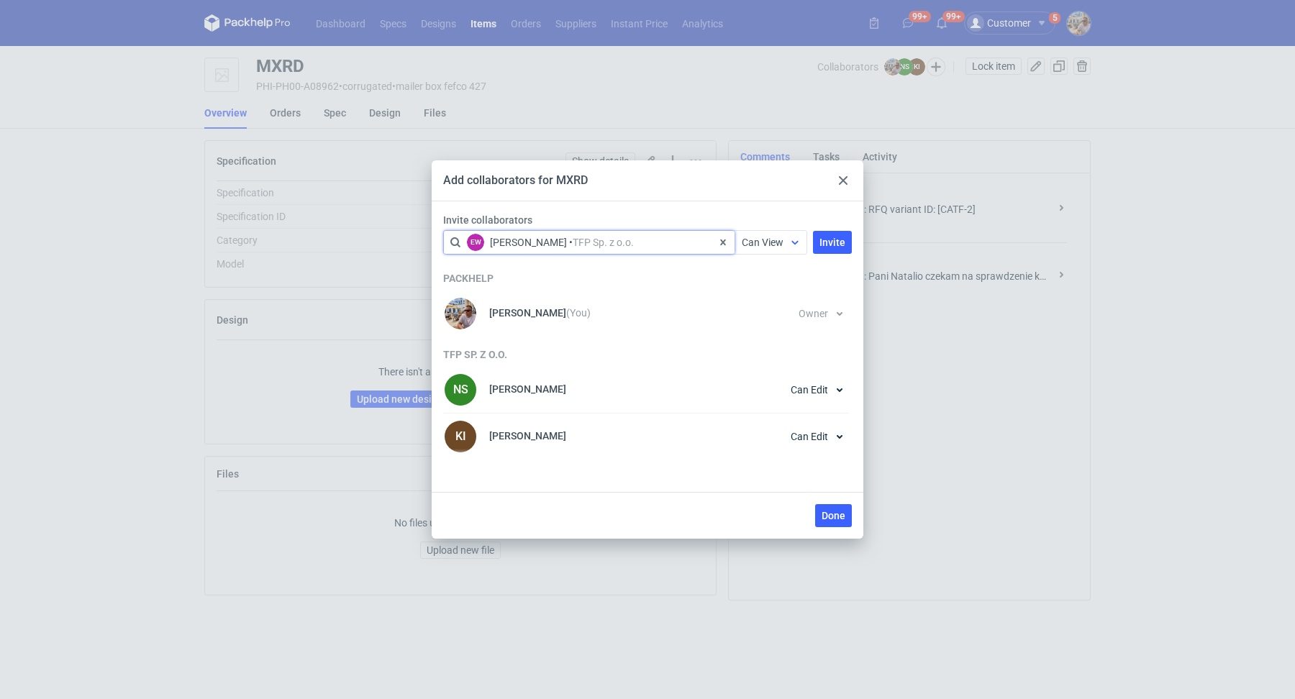
click at [797, 247] on div at bounding box center [794, 242] width 23 height 23
click at [771, 294] on span "Can Edit" at bounding box center [766, 298] width 37 height 14
click at [824, 247] on button "Invite" at bounding box center [832, 242] width 39 height 23
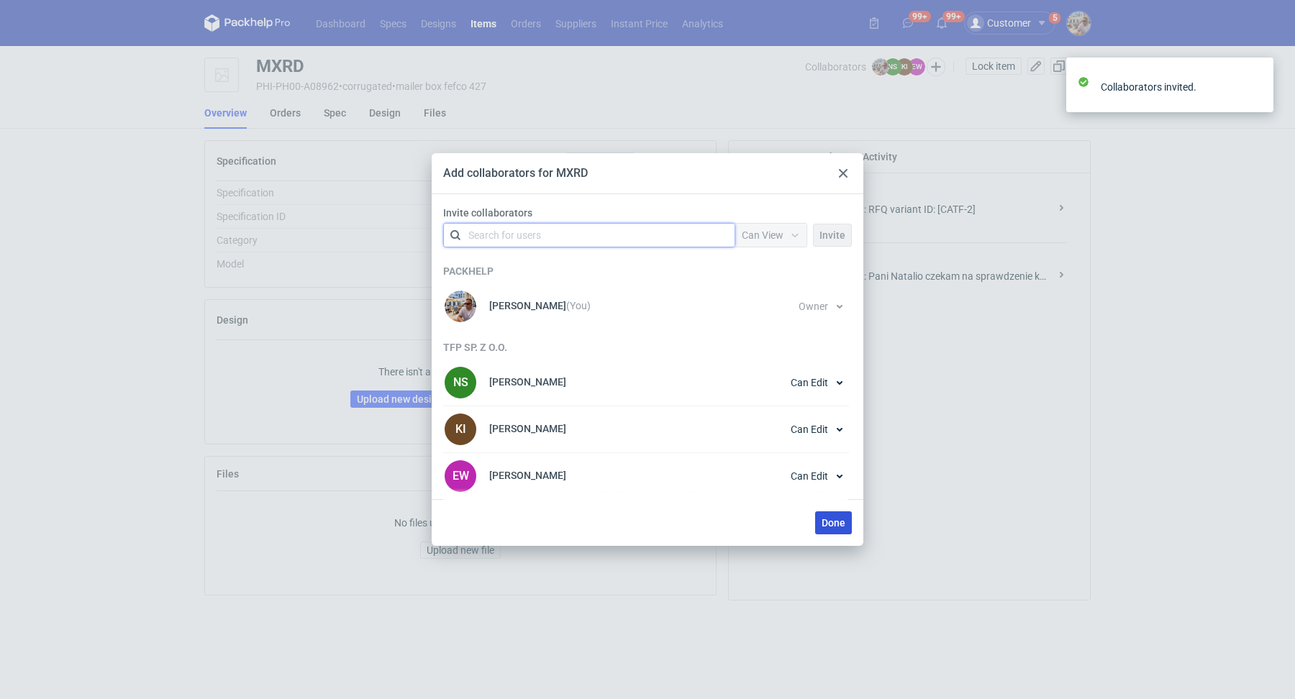
click at [826, 526] on span "Done" at bounding box center [834, 523] width 24 height 10
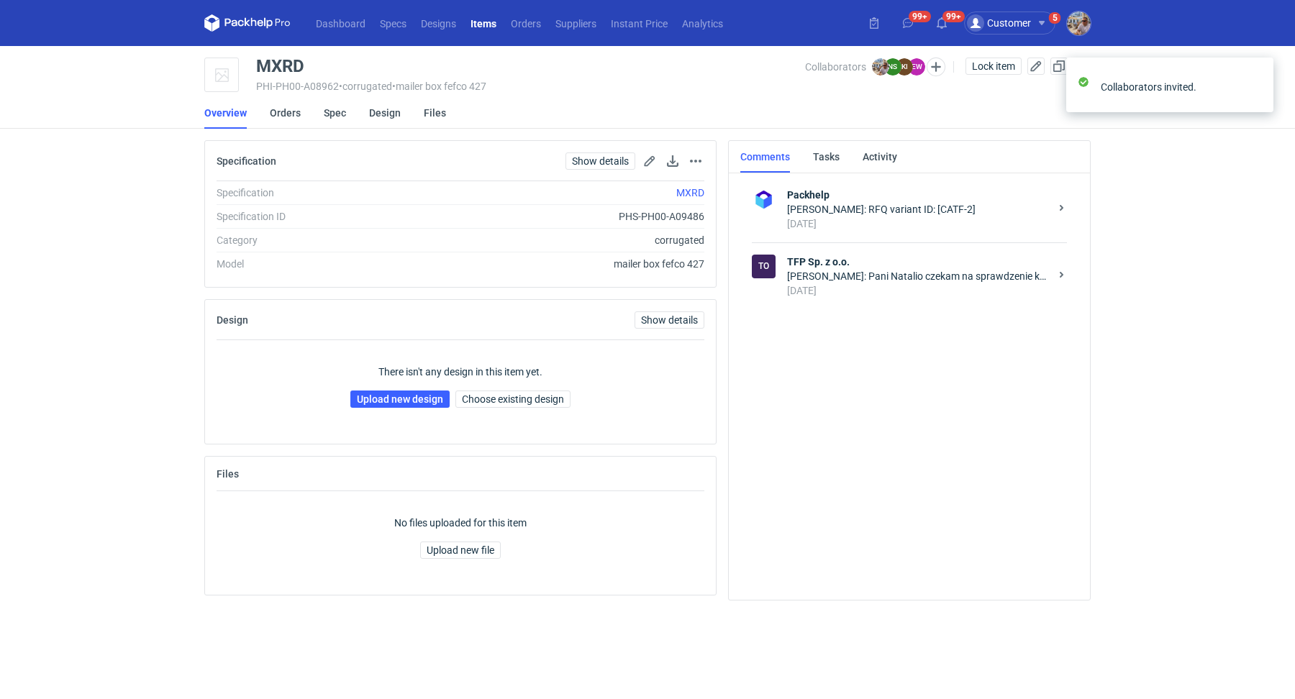
click at [865, 276] on div "Michał Palasek: Pani Natalio czekam na sprawdzenie kosztów dla CATF-2. Czy mogę…" at bounding box center [918, 276] width 263 height 14
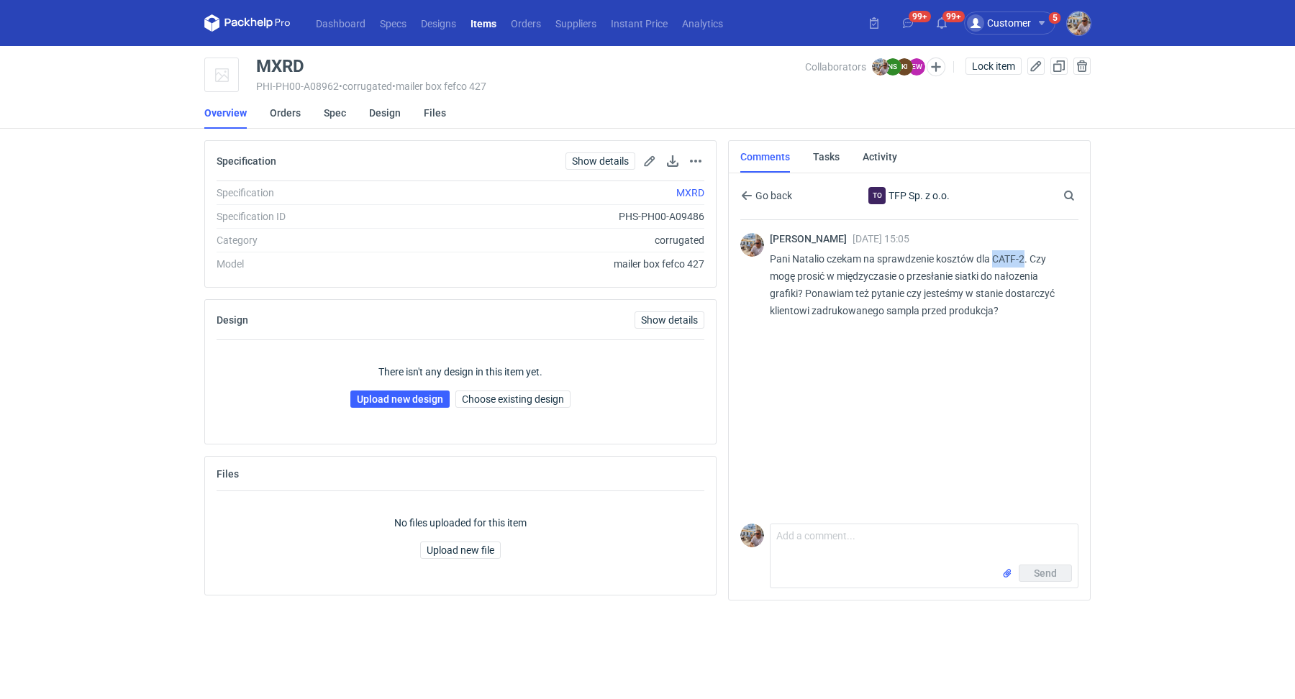
drag, startPoint x: 994, startPoint y: 255, endPoint x: 1023, endPoint y: 253, distance: 29.5
click at [1023, 253] on p "Pani Natalio czekam na sprawdzenie kosztów dla CATF-2. Czy mogę prosić w między…" at bounding box center [918, 284] width 297 height 69
click at [971, 333] on div "Michał Palasek 22 Aug 2025 15:05 Pani Natalio czekam na sprawdzenie kosztów dla…" at bounding box center [909, 292] width 338 height 144
click at [832, 545] on textarea "Comment message" at bounding box center [924, 544] width 307 height 40
drag, startPoint x: 994, startPoint y: 256, endPoint x: 1024, endPoint y: 256, distance: 30.9
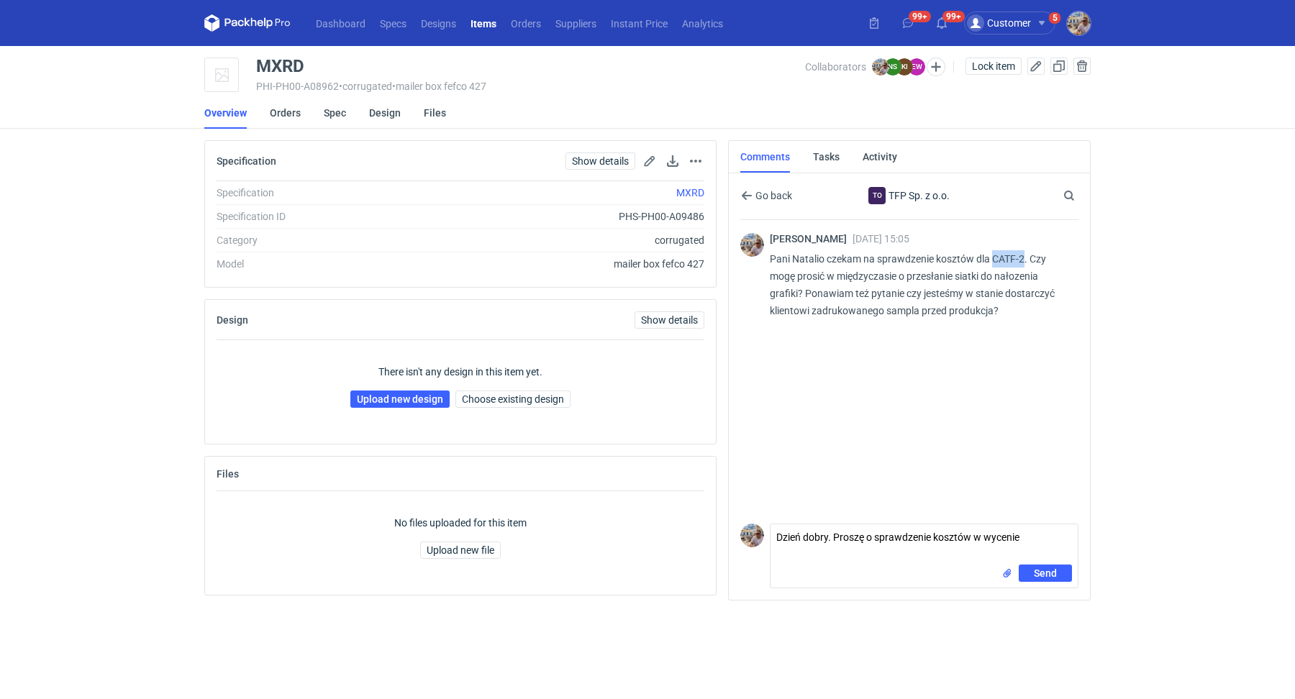
click at [1024, 256] on p "Pani Natalio czekam na sprawdzenie kosztów dla CATF-2. Czy mogę prosić w między…" at bounding box center [918, 284] width 297 height 69
copy p "CATF-2"
click at [1044, 541] on textarea "Dzień dobry. Proszę o sprawdzenie kosztów w wycenie" at bounding box center [924, 544] width 307 height 40
paste textarea "CATF-2"
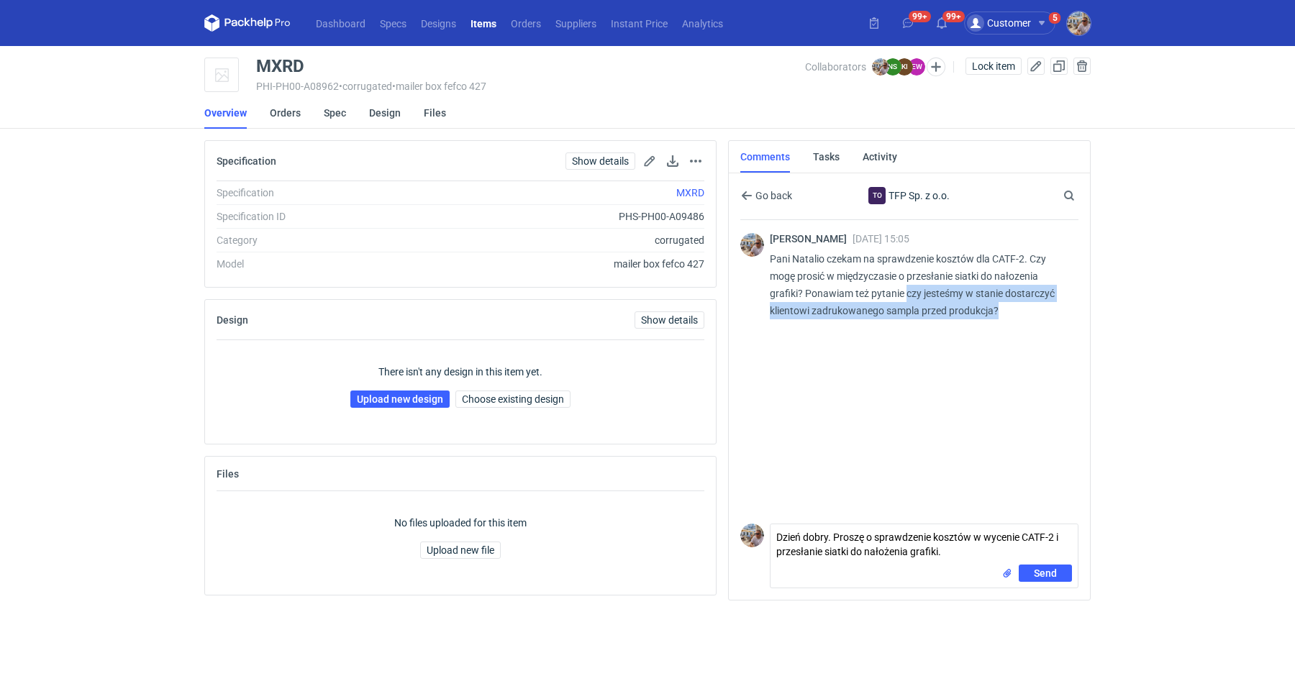
drag, startPoint x: 905, startPoint y: 291, endPoint x: 999, endPoint y: 314, distance: 96.3
click at [999, 314] on p "Pani Natalio czekam na sprawdzenie kosztów dla CATF-2. Czy mogę prosić w między…" at bounding box center [918, 284] width 297 height 69
copy p "czy jesteśmy w stanie dostarczyć klientowi zadrukowanego sampla przed produkcja?"
click at [950, 551] on textarea "Dzień dobry. Proszę o sprawdzenie kosztów w wycenie CATF-2 i przesłanie siatki …" at bounding box center [924, 544] width 307 height 40
paste textarea "czy jesteśmy w stanie dostarczyć klientowi zadrukowanego sampla przed produkcja?"
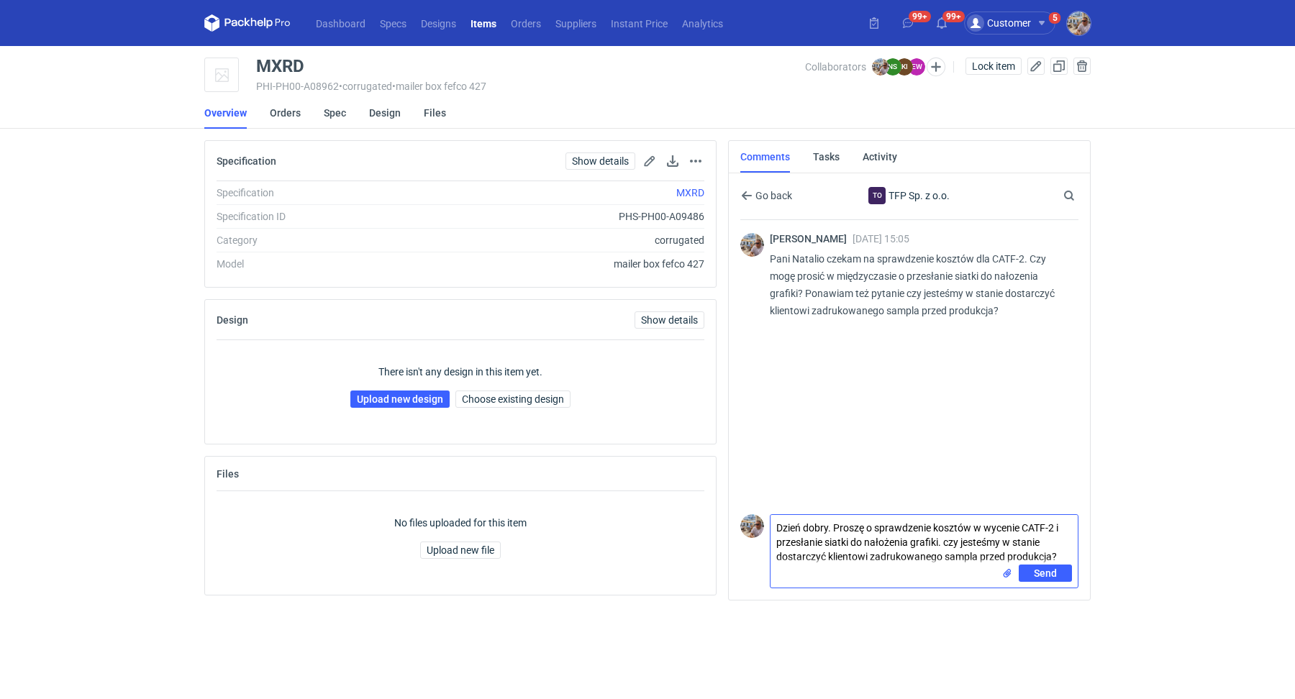
click at [949, 543] on textarea "Dzień dobry. Proszę o sprawdzenie kosztów w wycenie CATF-2 i przesłanie siatki …" at bounding box center [924, 540] width 307 height 50
type textarea "Dzień dobry. Proszę o sprawdzenie kosztów w wycenie CATF-2 i przesłanie siatki …"
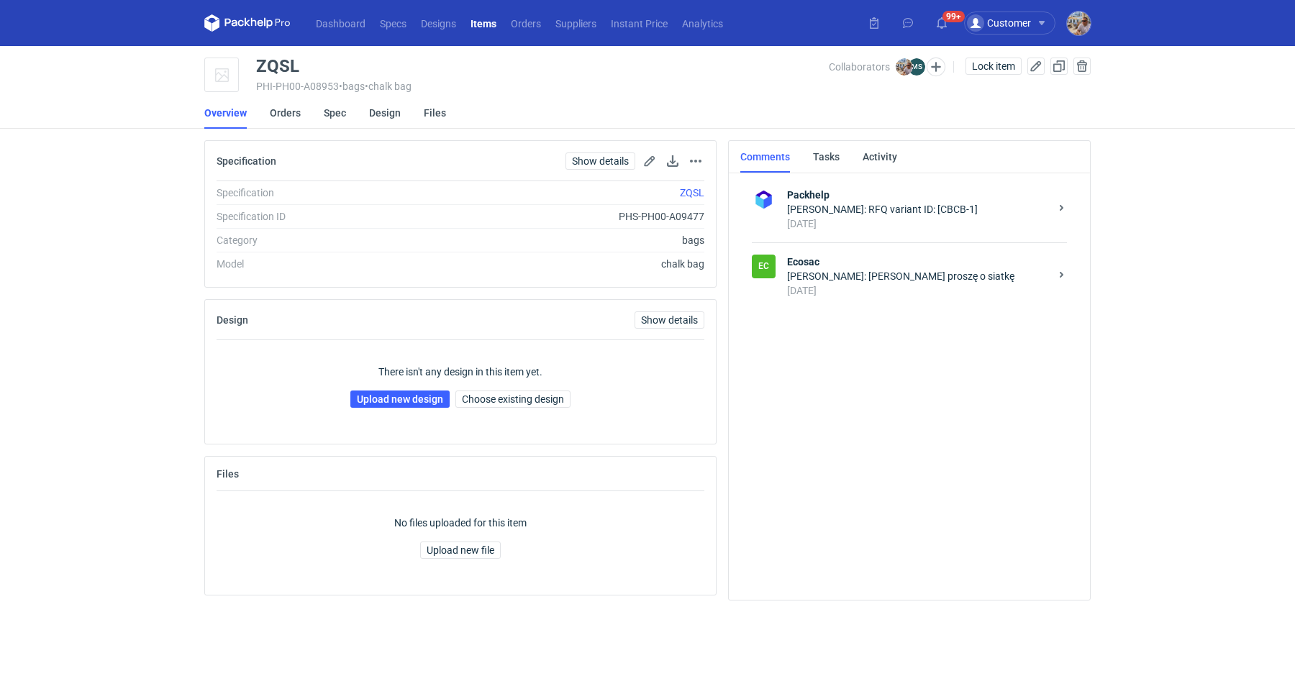
click at [894, 289] on div "3 days ago" at bounding box center [918, 290] width 263 height 14
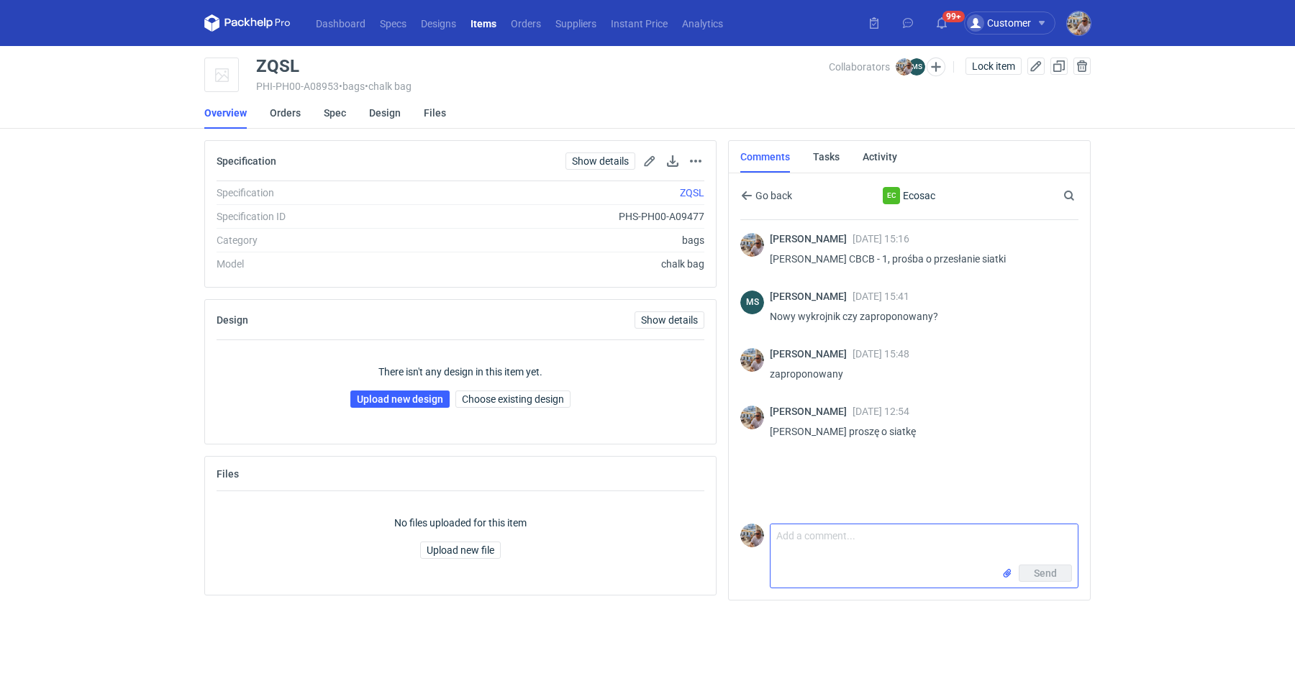
click at [860, 550] on textarea "Comment message" at bounding box center [924, 544] width 307 height 40
type textarea "Dzień dobry. Proszę o przesłanie siatki"
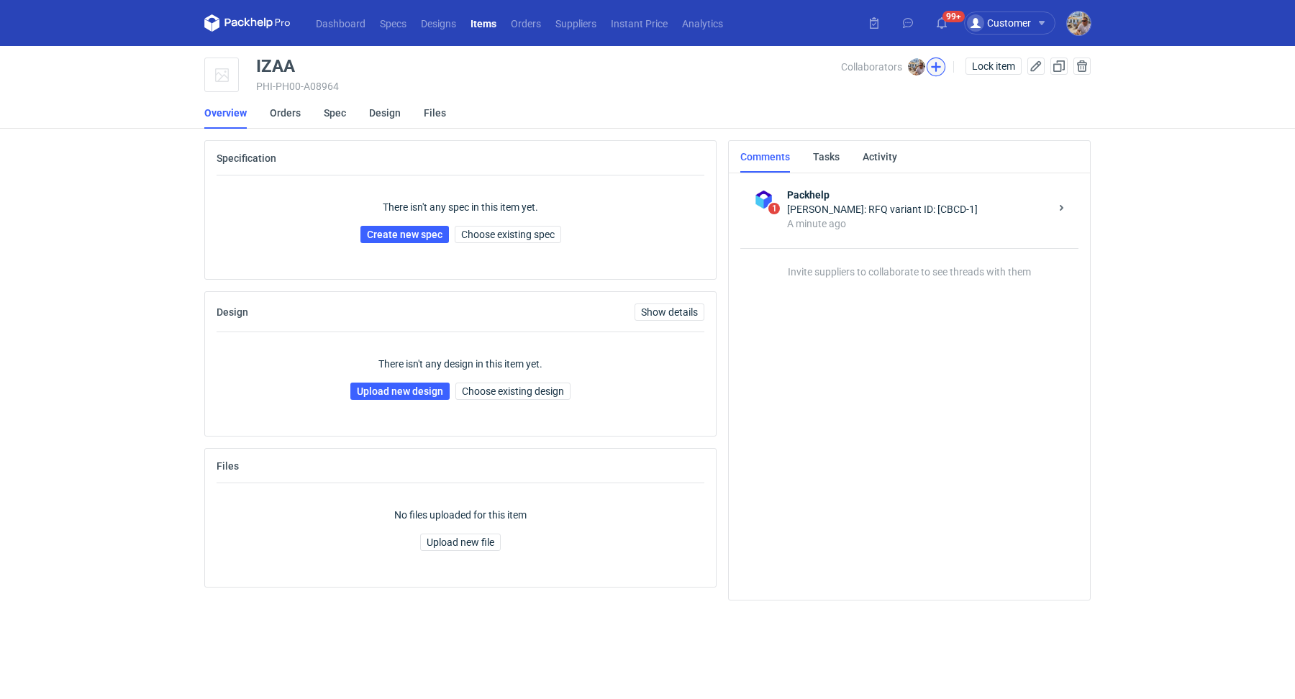
click at [935, 68] on button "button" at bounding box center [936, 67] width 19 height 19
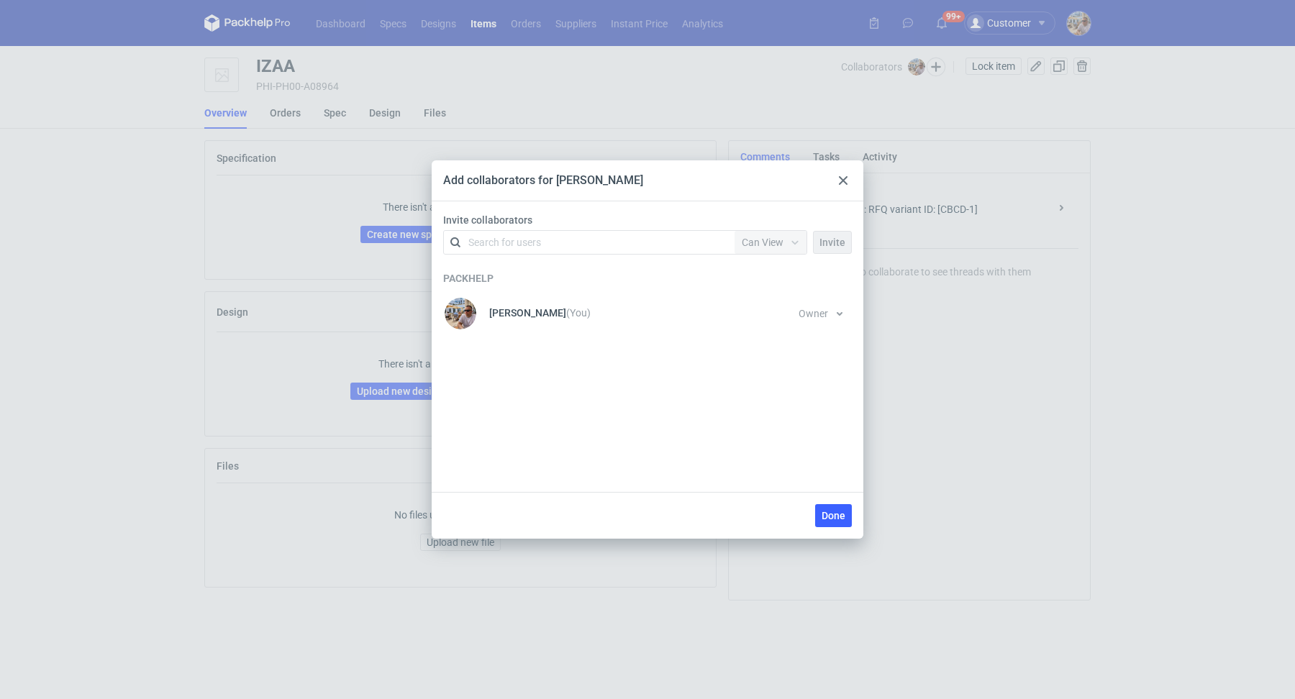
click at [535, 237] on div "Search for users" at bounding box center [504, 242] width 73 height 14
type input "marex"
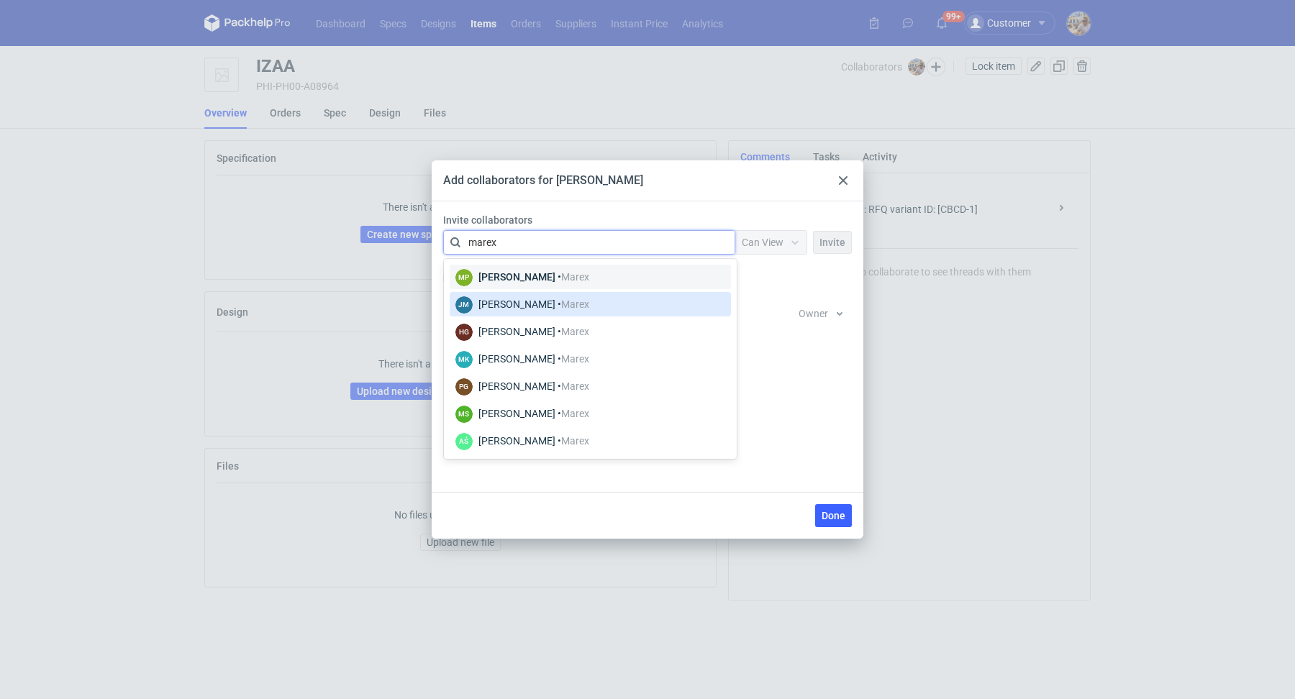
click at [561, 307] on span "Marex" at bounding box center [575, 305] width 28 height 12
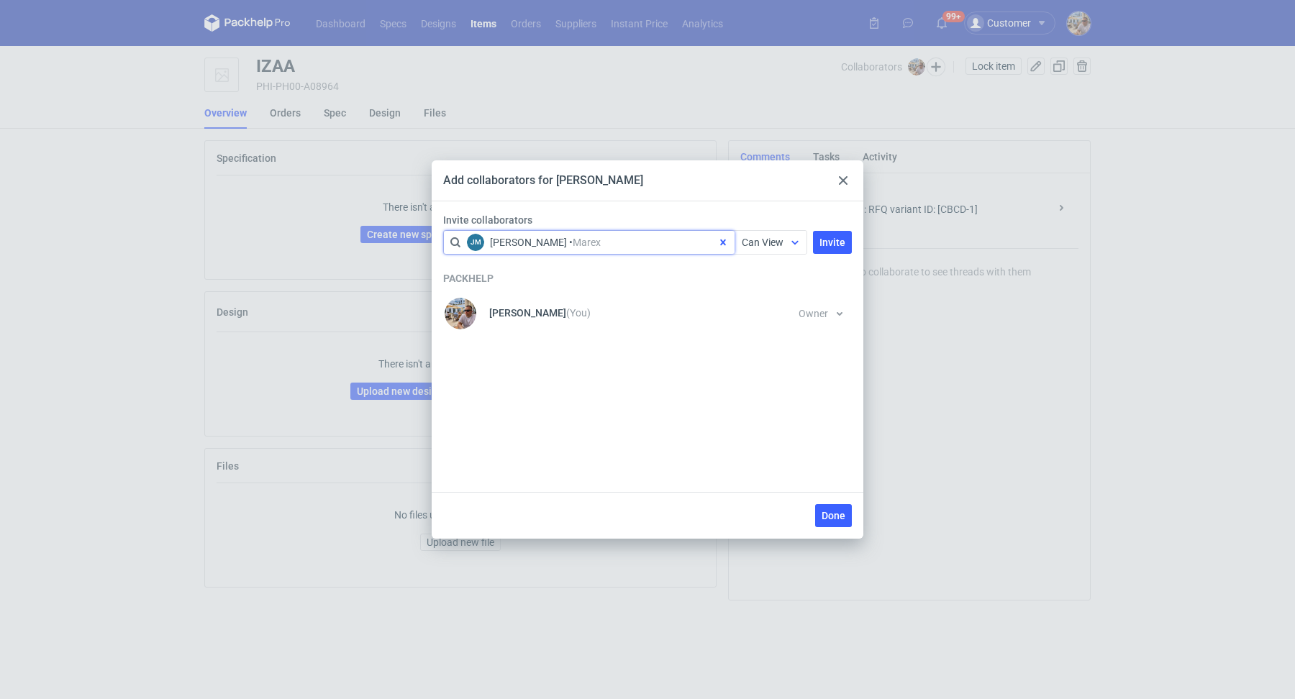
click at [778, 246] on span "Can View" at bounding box center [763, 243] width 42 height 12
click at [760, 289] on div "Can Edit" at bounding box center [772, 298] width 60 height 20
click at [846, 232] on button "Invite" at bounding box center [832, 242] width 39 height 23
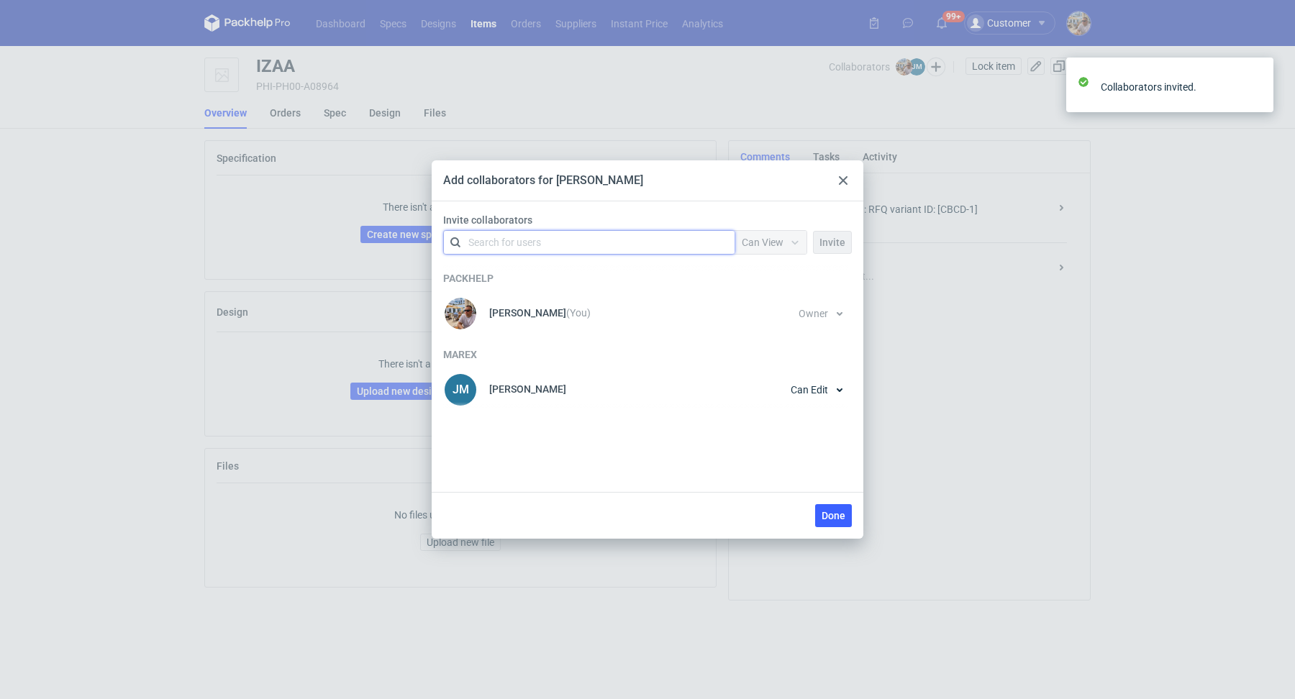
click at [563, 246] on div "Search for users" at bounding box center [586, 242] width 250 height 20
type input "marex"
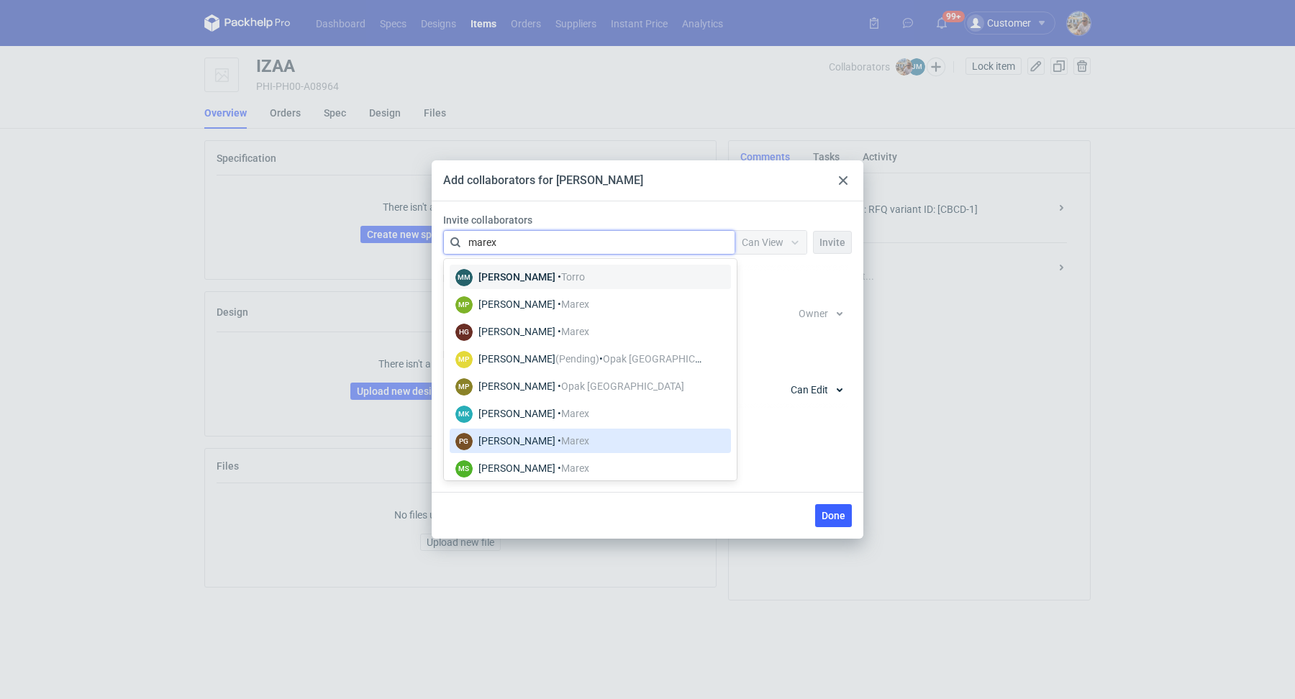
click at [580, 439] on div "PG Piotr Giziński • Marex" at bounding box center [590, 441] width 270 height 19
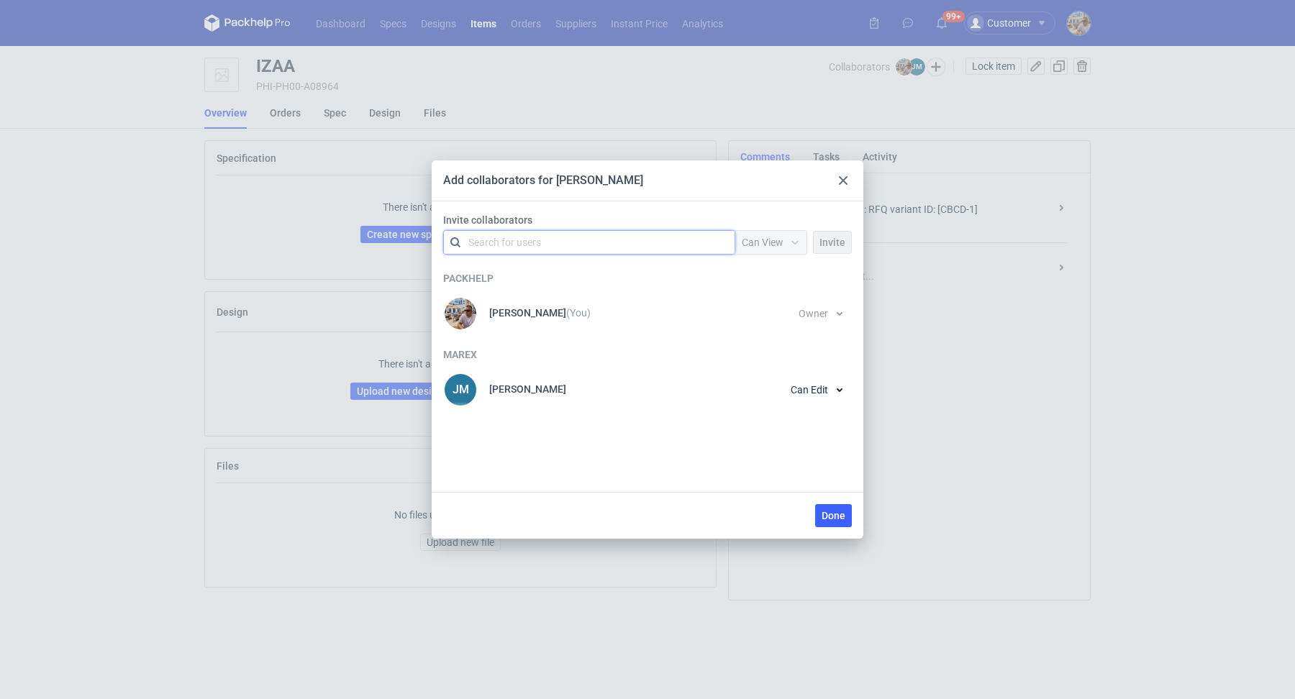
click at [694, 240] on div "Search for users" at bounding box center [586, 242] width 250 height 20
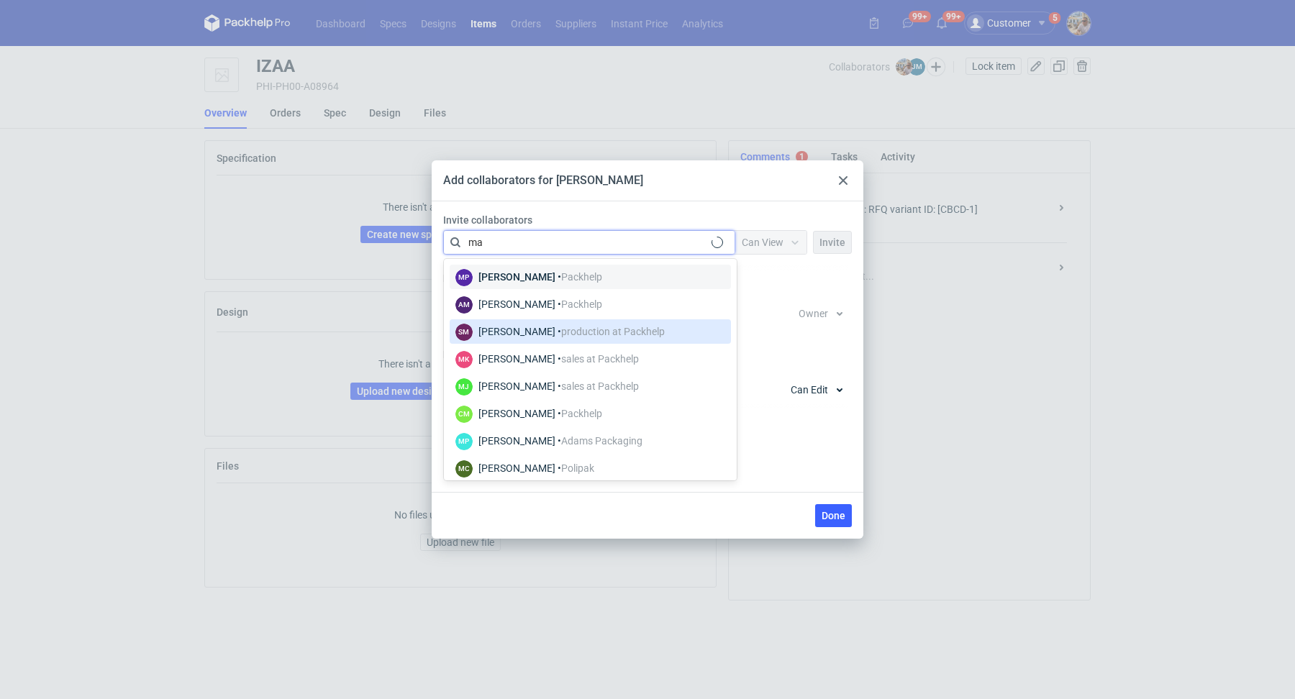
type input "m"
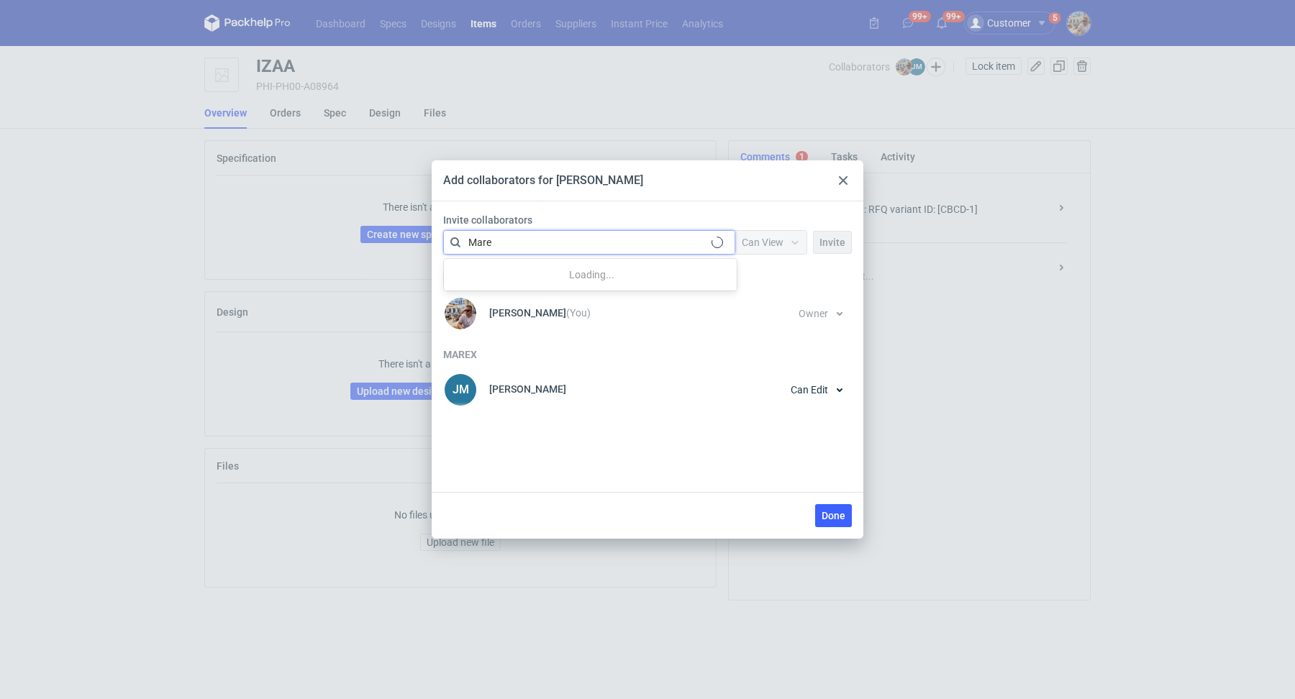
type input "Marex"
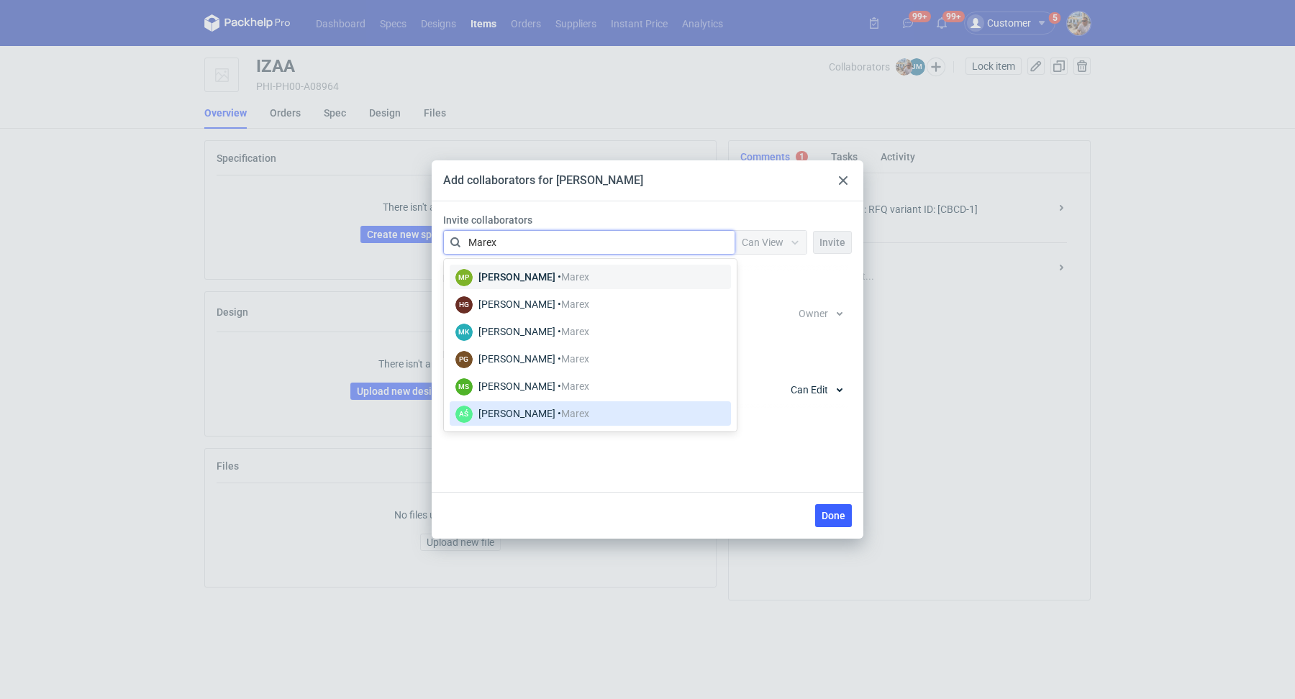
click at [565, 409] on div "Adrian Świerżewski • Marex" at bounding box center [533, 413] width 111 height 14
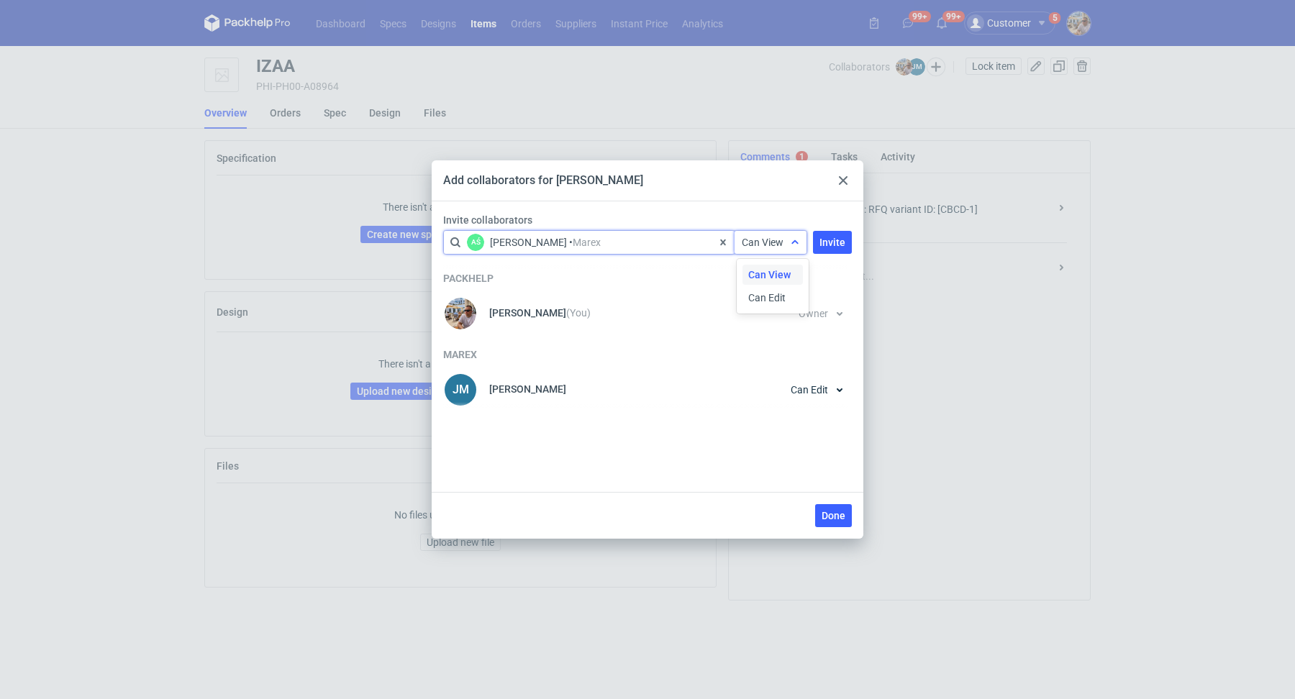
click at [774, 245] on span "Can View" at bounding box center [763, 243] width 42 height 12
click at [768, 294] on span "Can Edit" at bounding box center [766, 298] width 37 height 14
click at [817, 240] on button "Invite" at bounding box center [832, 242] width 39 height 23
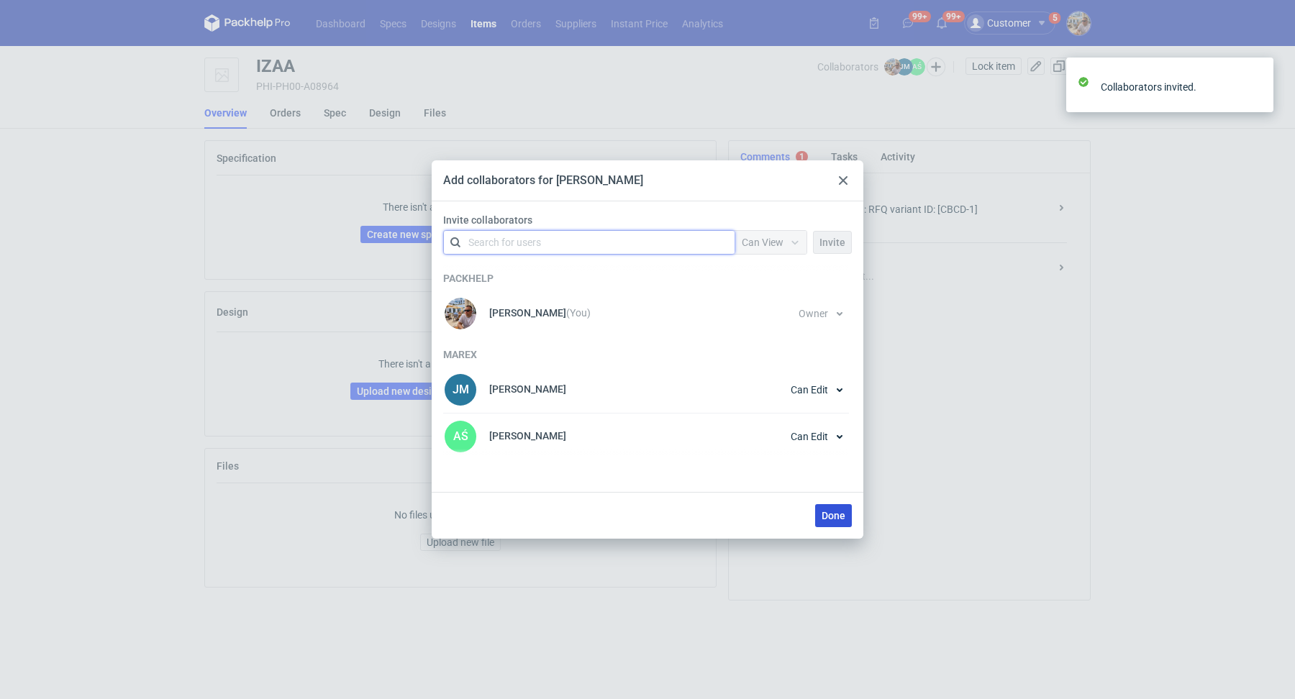
click at [835, 519] on span "Done" at bounding box center [834, 516] width 24 height 10
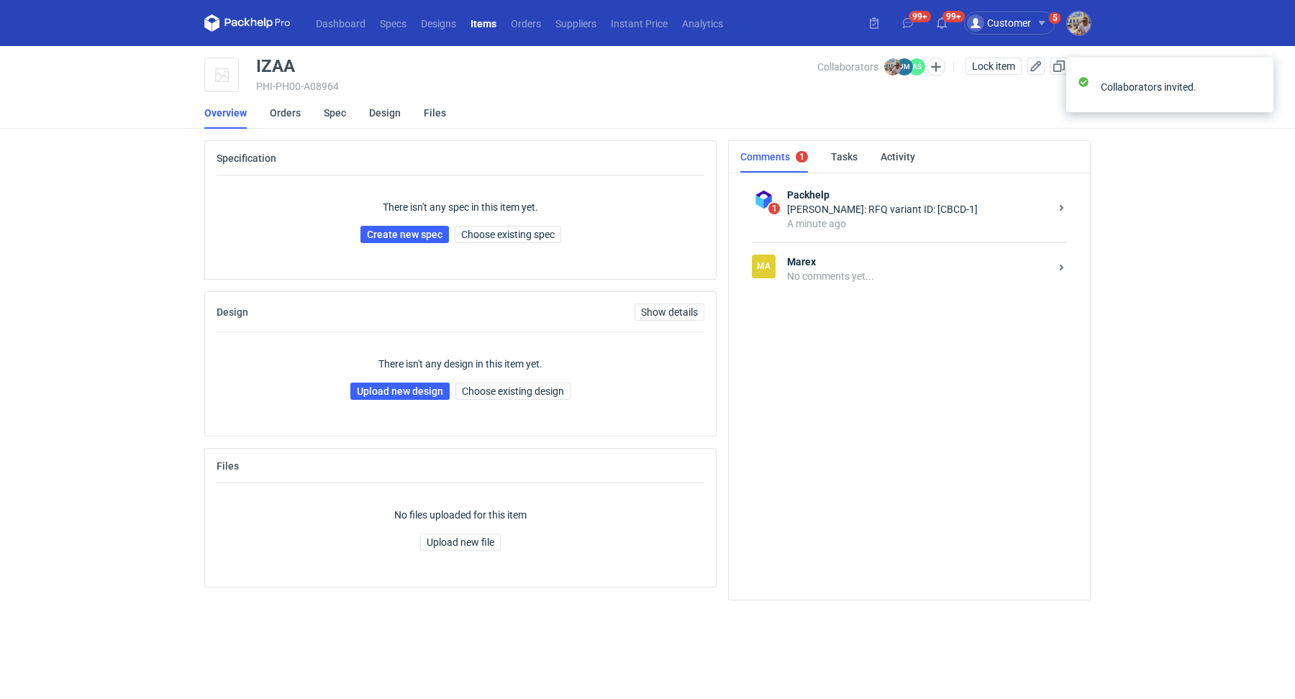
click at [836, 277] on div "No comments yet..." at bounding box center [918, 276] width 263 height 14
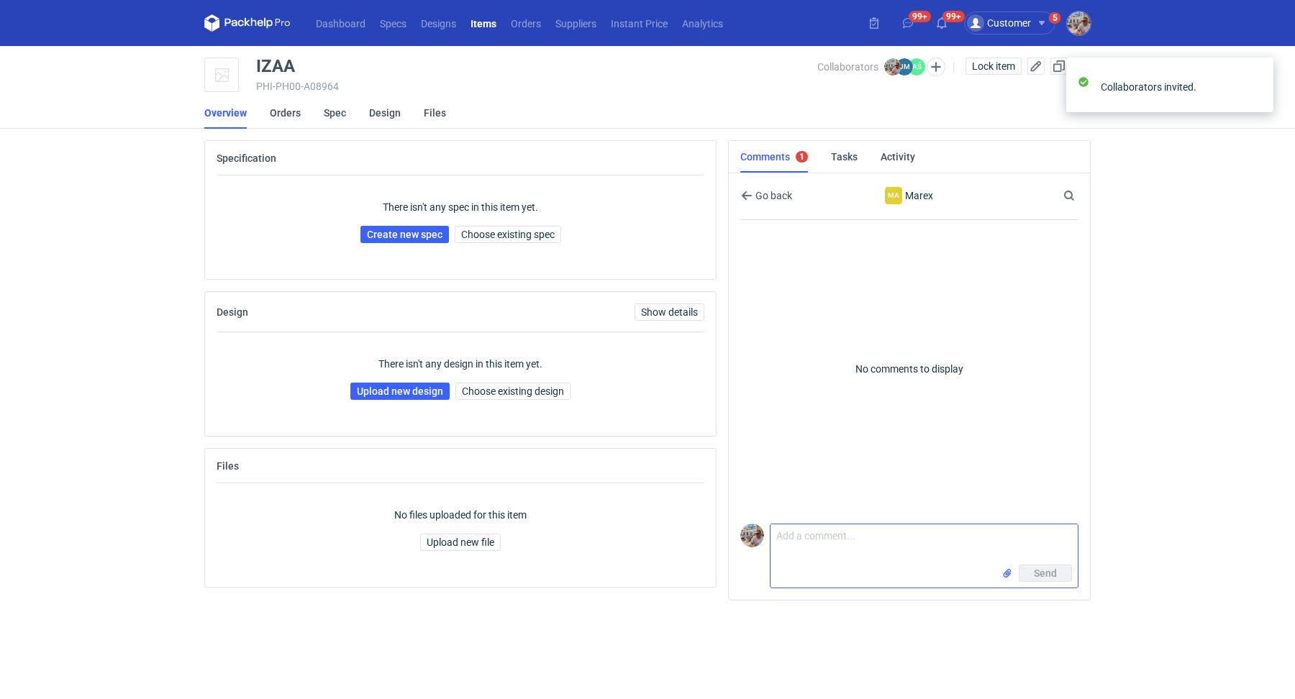
click at [817, 540] on textarea "Comment message" at bounding box center [924, 544] width 307 height 40
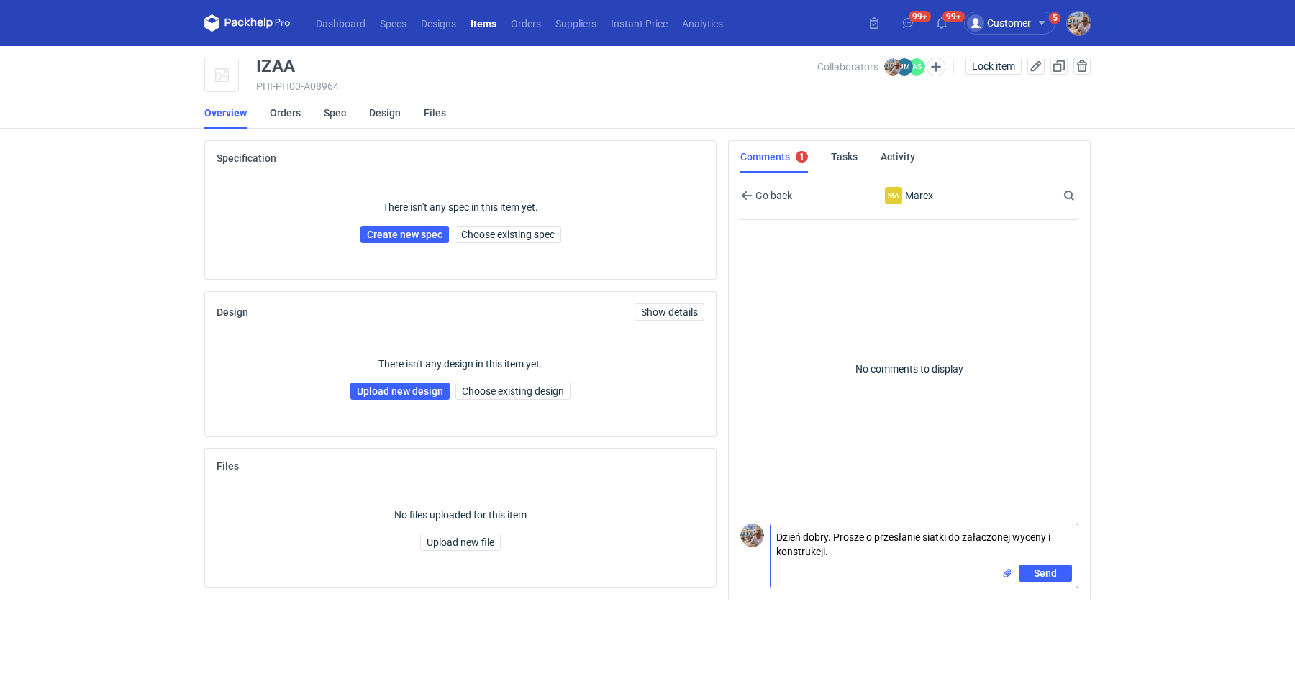
type textarea "Dzień dobry. Prosze o przesłanie siatki do załaczonej wyceny i konstrukcji."
click at [1009, 571] on input "file" at bounding box center [1007, 573] width 12 height 15
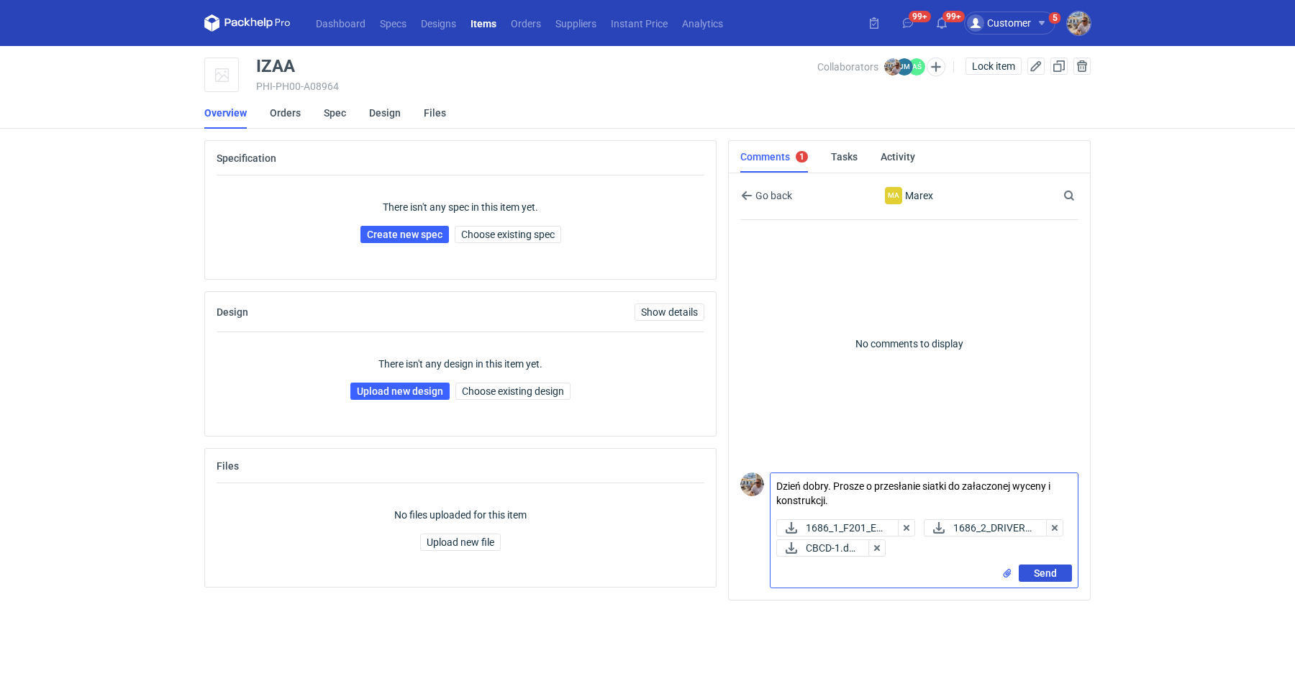
click at [1043, 567] on button "Send" at bounding box center [1045, 573] width 53 height 17
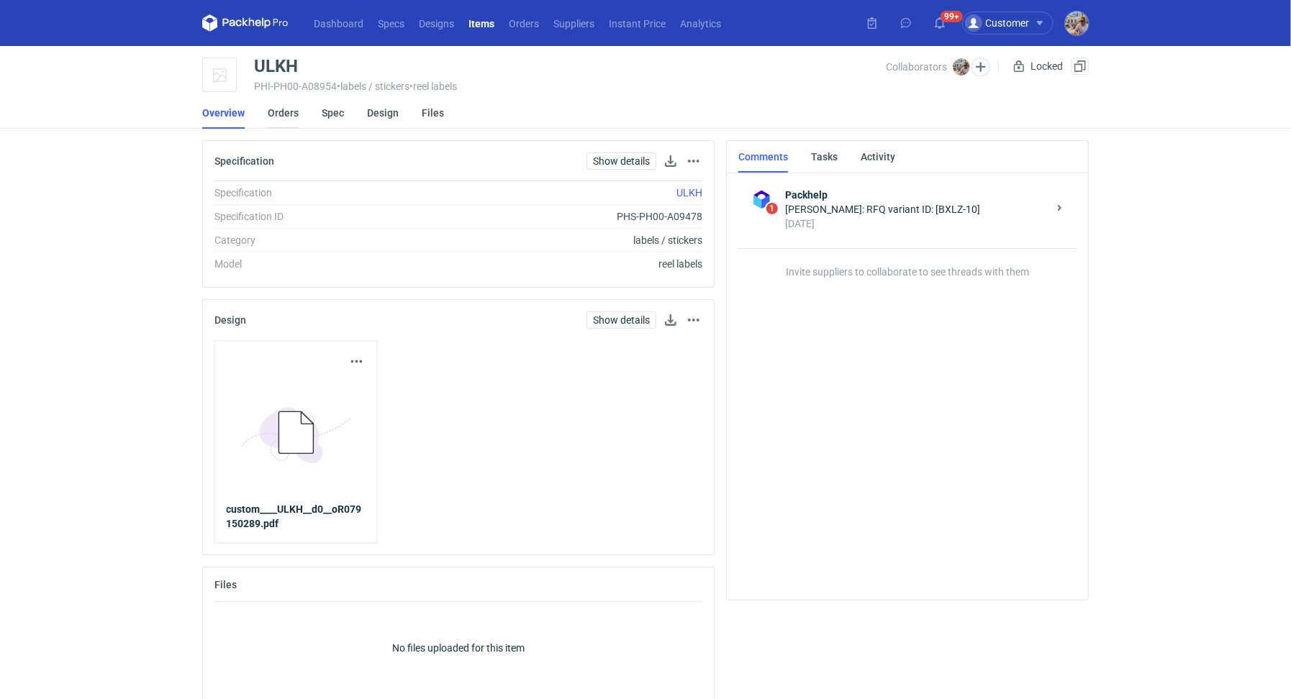
click at [296, 105] on link "Orders" at bounding box center [283, 113] width 31 height 32
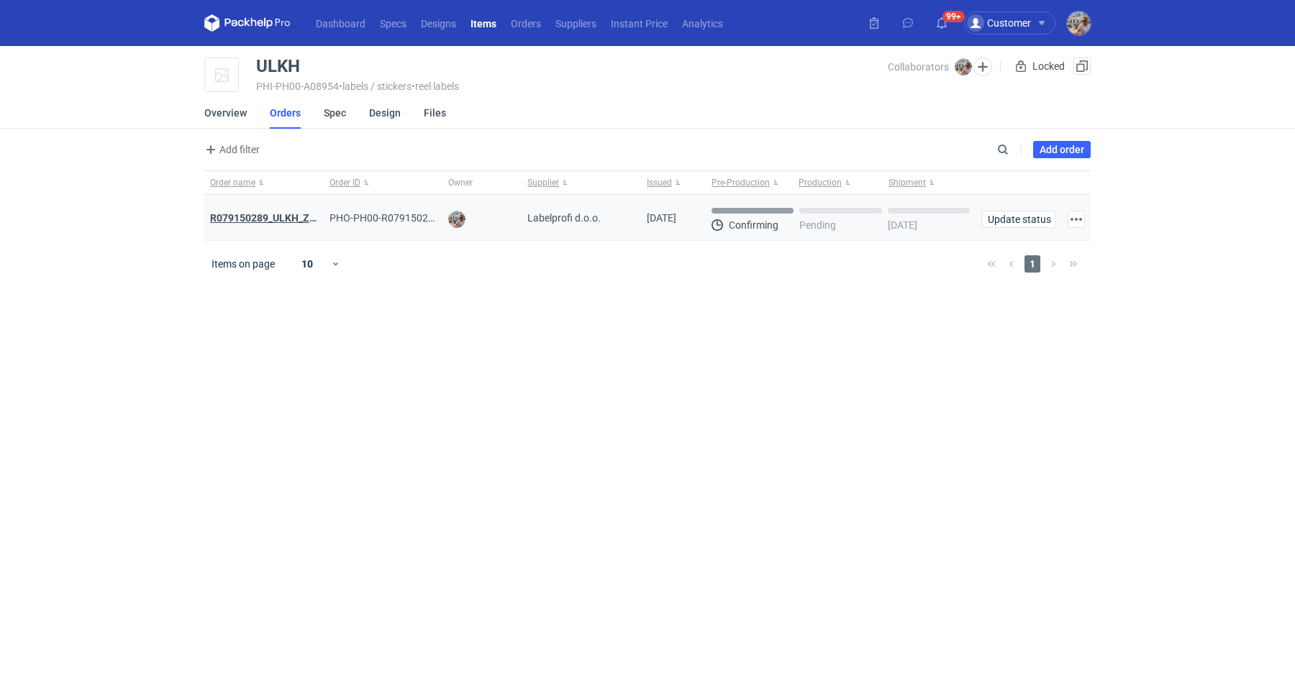
click at [291, 218] on strong "R079150289_ULKH_ZZQH_XAOP_LGAA_SUOI_NNJF" at bounding box center [329, 218] width 239 height 12
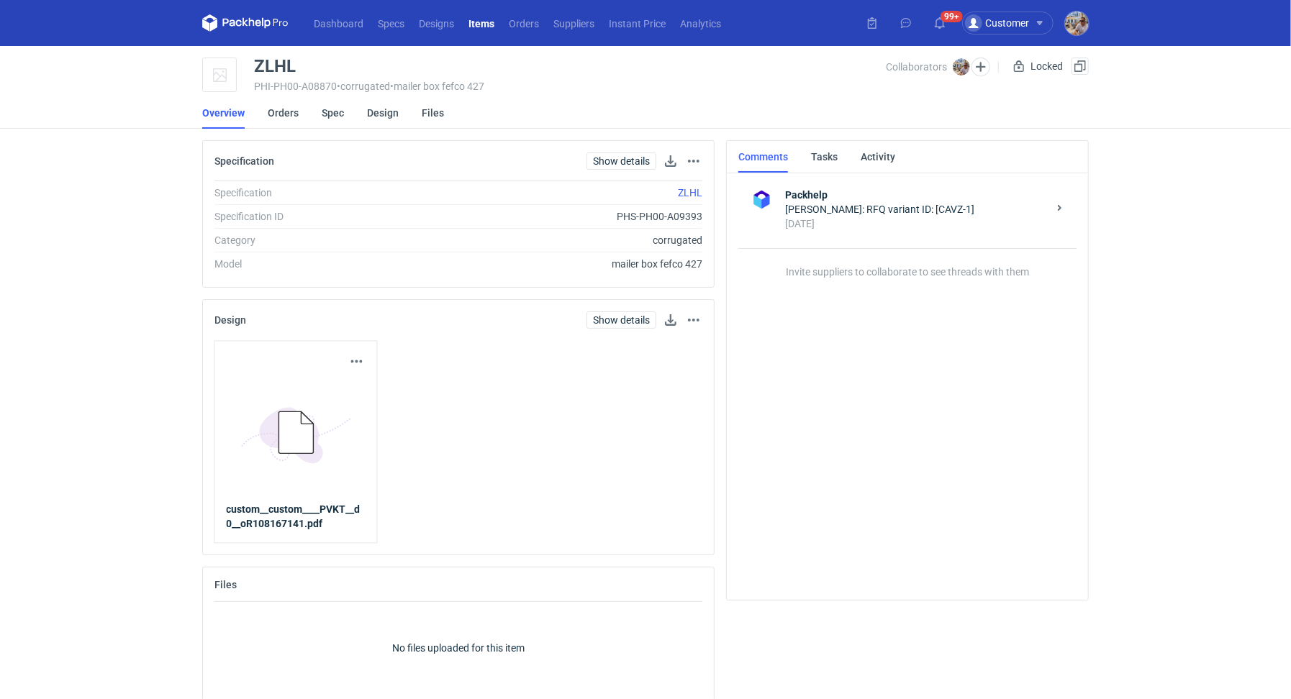
click at [300, 119] on li "Orders" at bounding box center [295, 113] width 54 height 32
click at [281, 118] on link "Orders" at bounding box center [283, 113] width 31 height 32
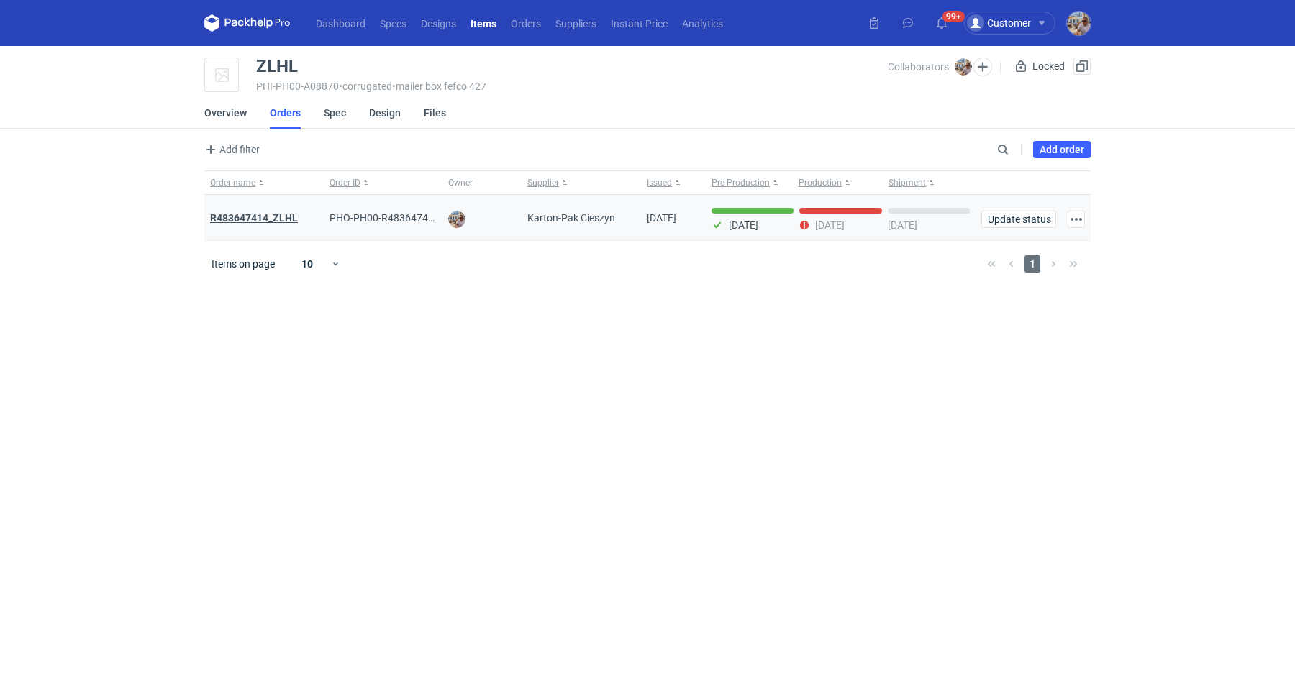
click at [280, 216] on strong "R483647414_ZLHL" at bounding box center [254, 218] width 88 height 12
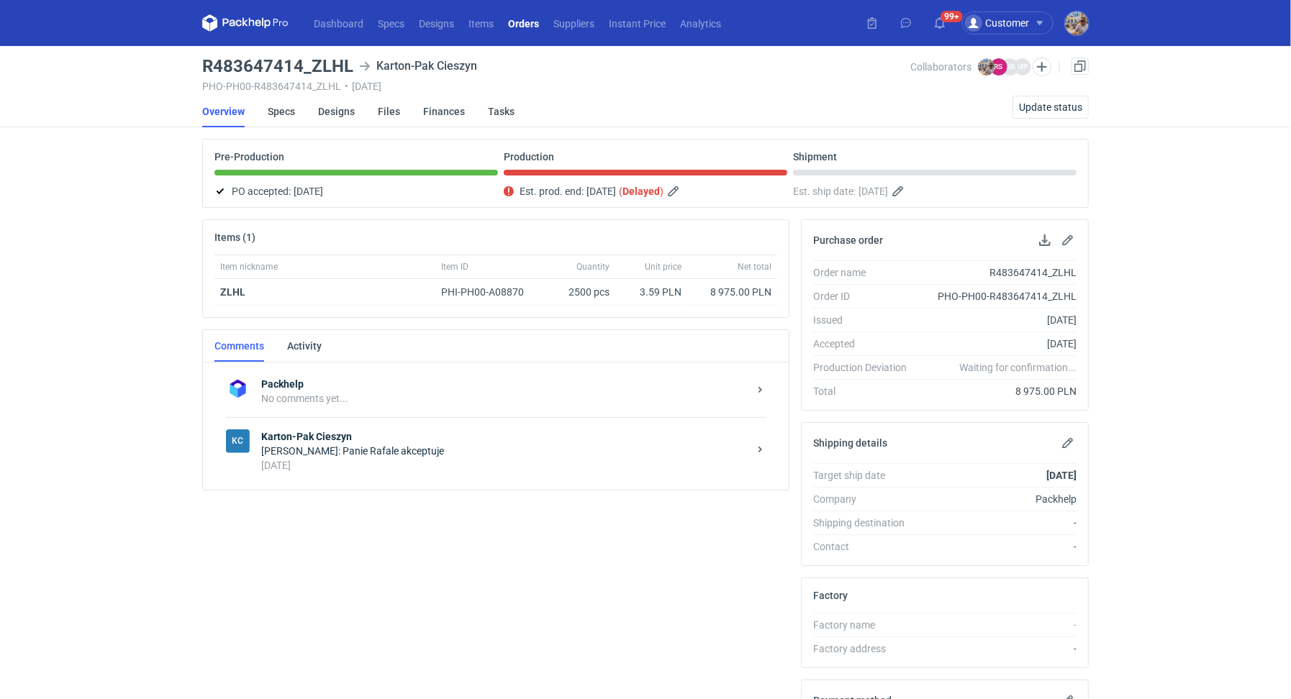
click at [397, 432] on strong "Karton-Pak Cieszyn" at bounding box center [504, 437] width 487 height 14
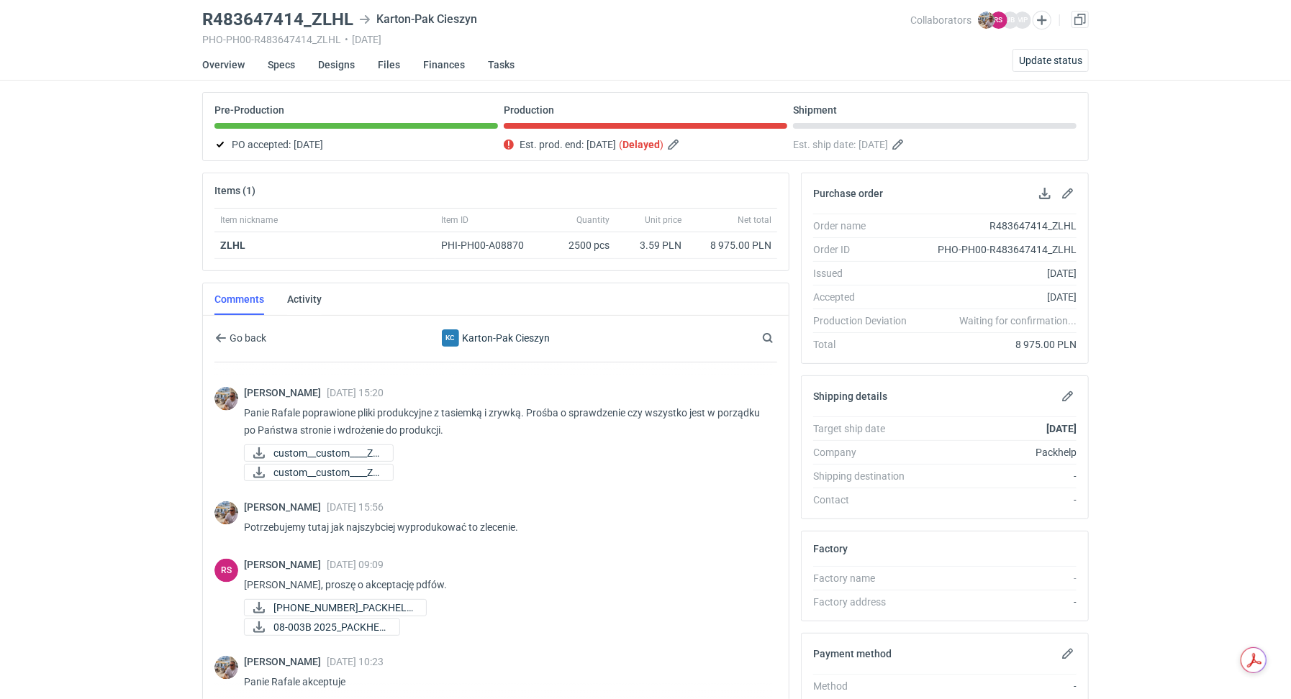
scroll to position [234, 0]
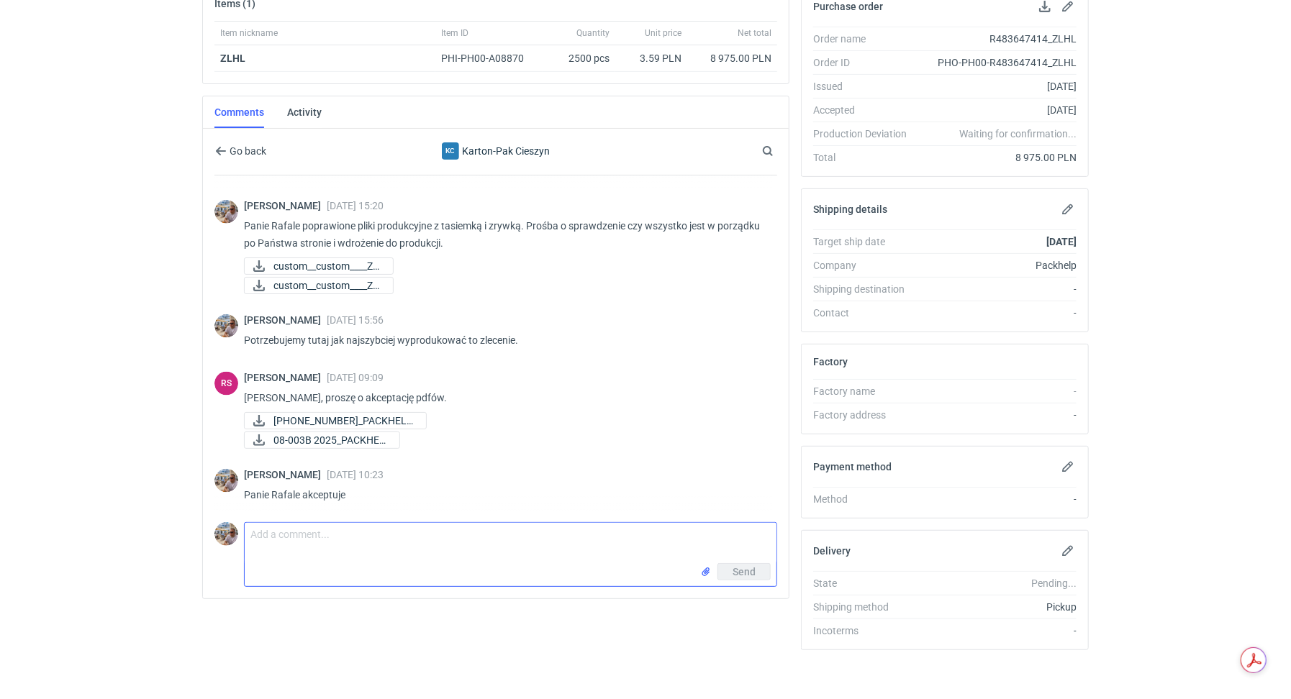
click at [328, 530] on textarea "Comment message" at bounding box center [511, 543] width 532 height 40
type textarea "P"
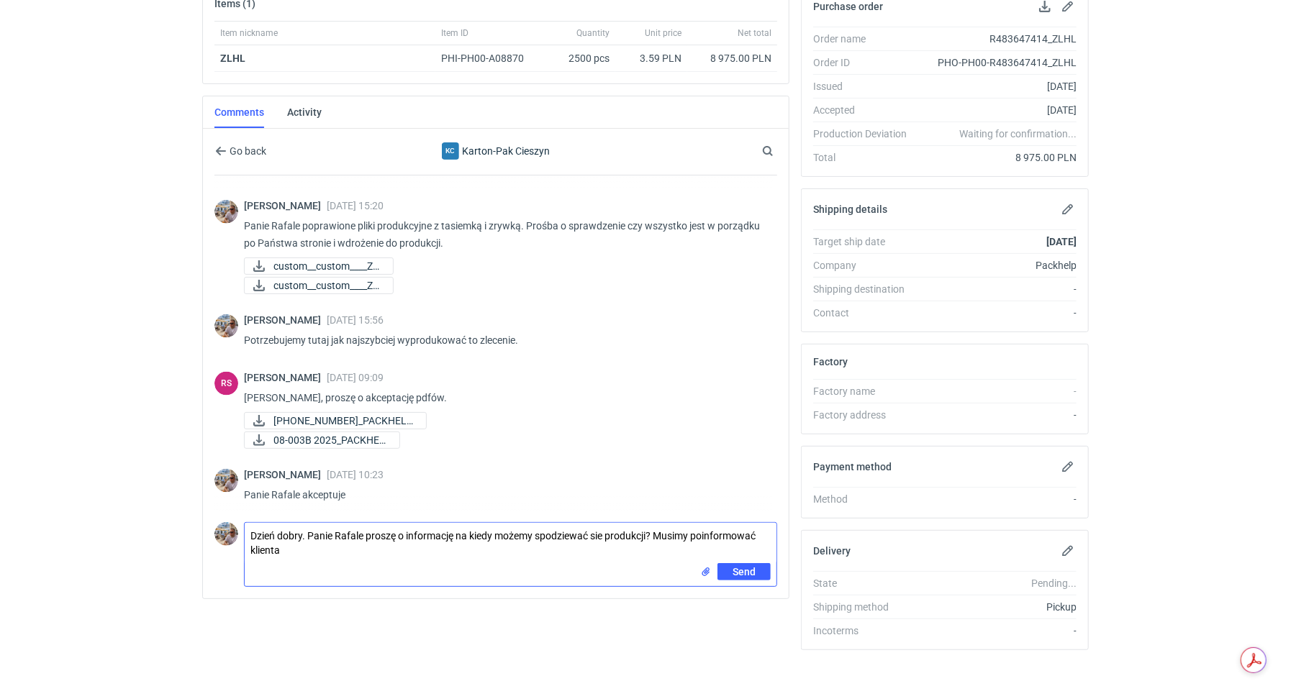
type textarea "Dzień dobry. Panie Rafale proszę o informację na kiedy możemy spodziewać sie pr…"
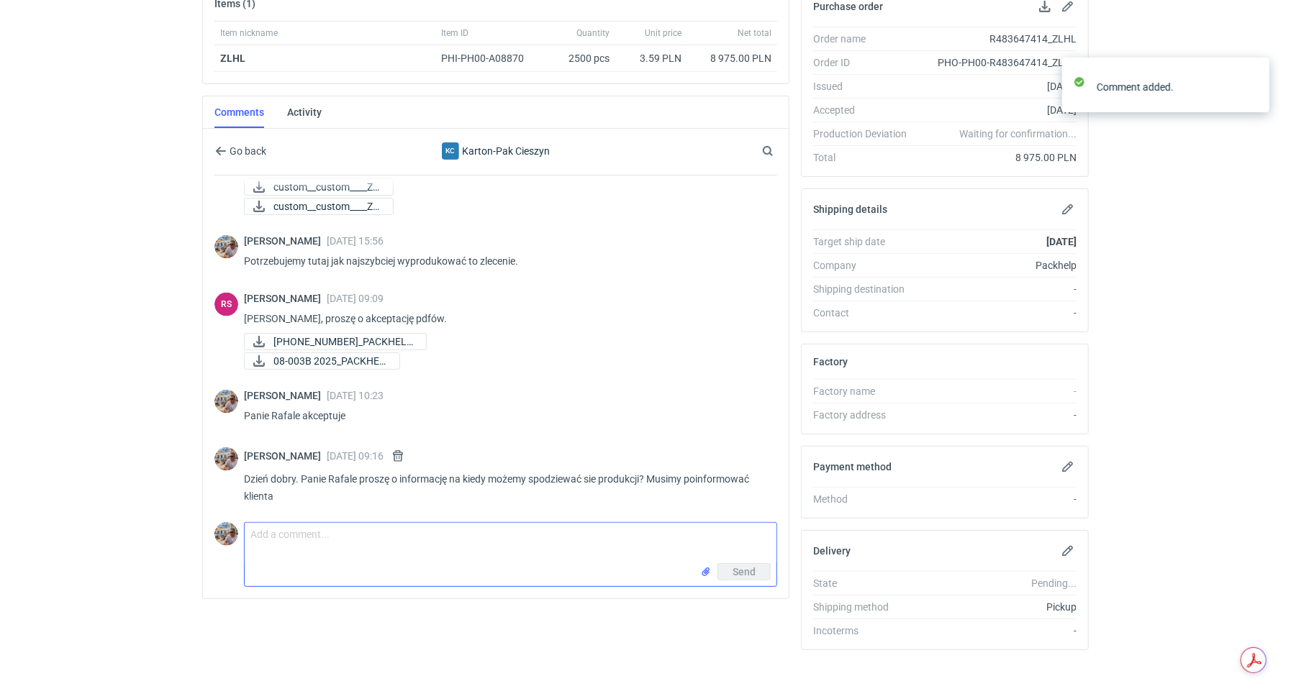
scroll to position [1240, 0]
